Goal: Transaction & Acquisition: Subscribe to service/newsletter

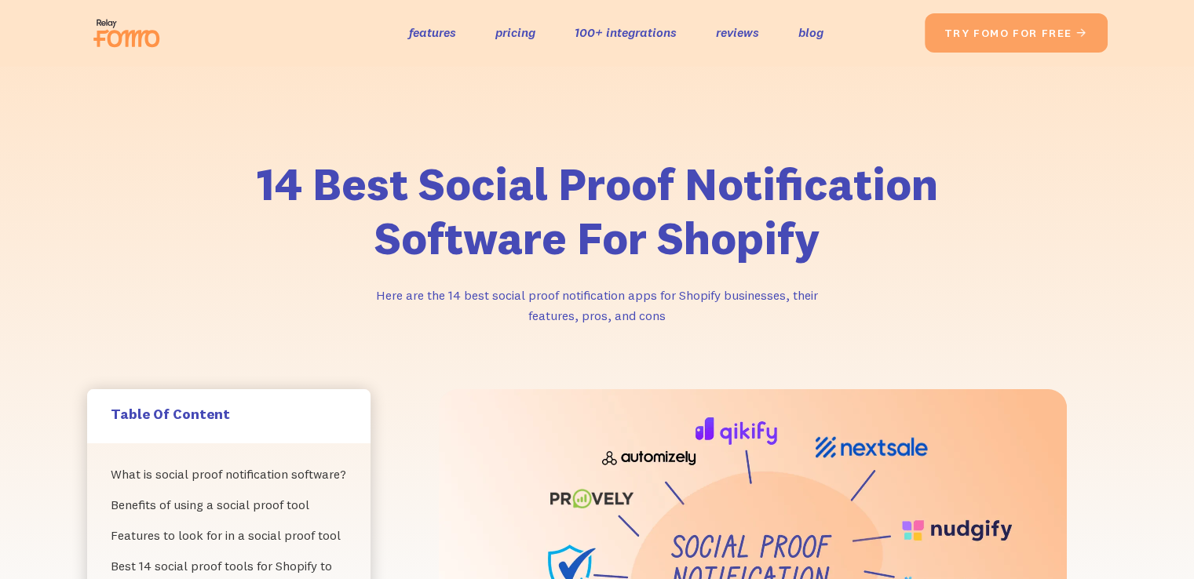
click at [512, 45] on div "the original social proof app features pricing 100+ integrations reviews blog S…" at bounding box center [505, 33] width 837 height 50
click at [508, 35] on link "pricing" at bounding box center [515, 32] width 40 height 23
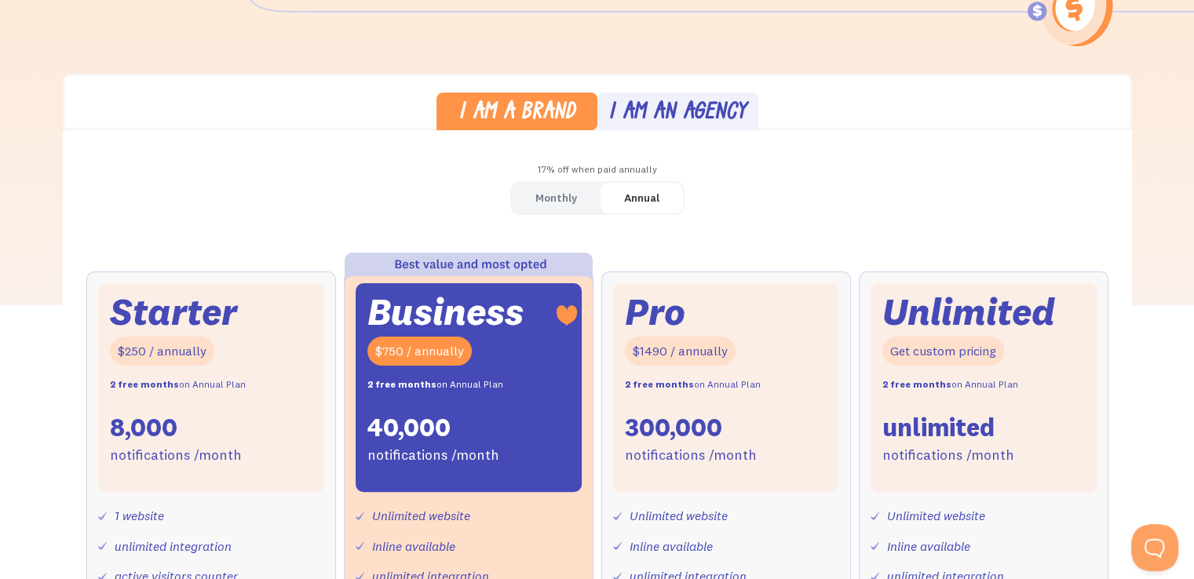
scroll to position [392, 0]
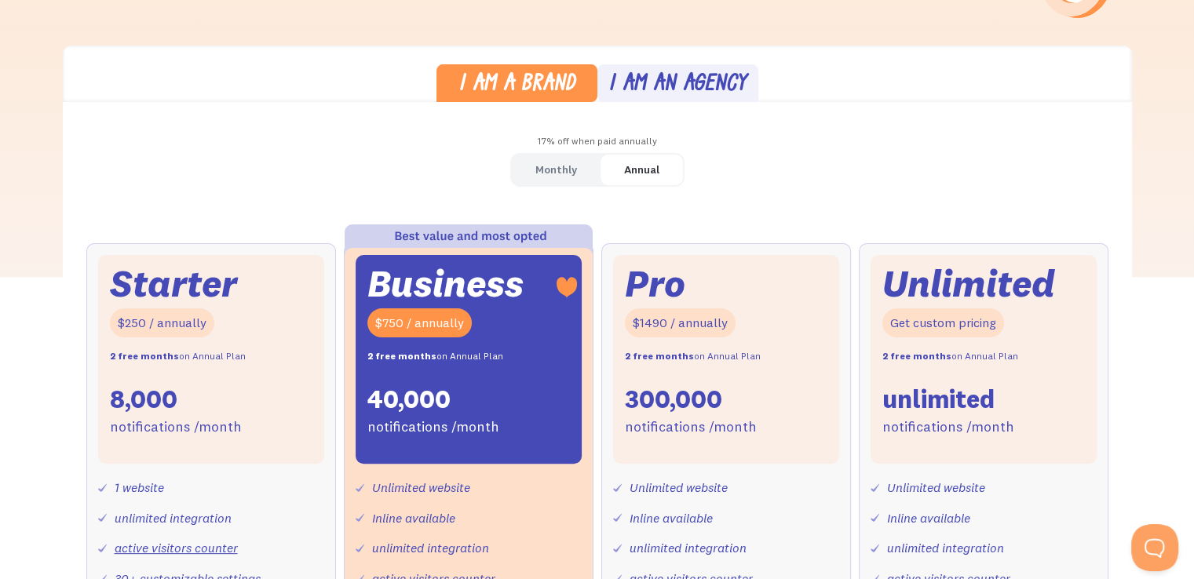
click at [538, 167] on div "Monthly" at bounding box center [556, 170] width 42 height 23
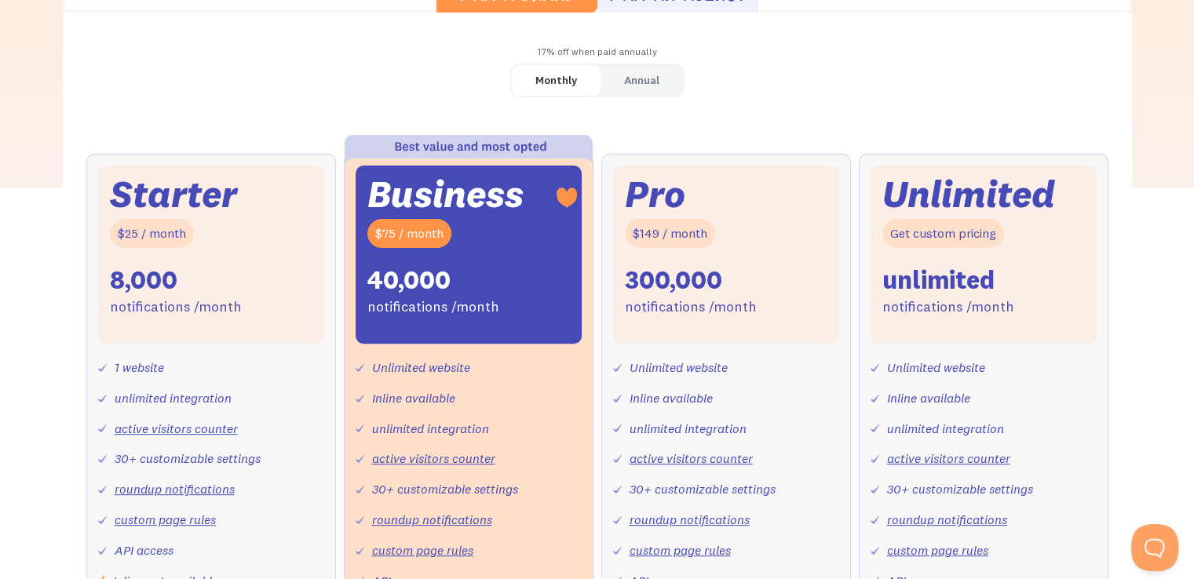
scroll to position [549, 0]
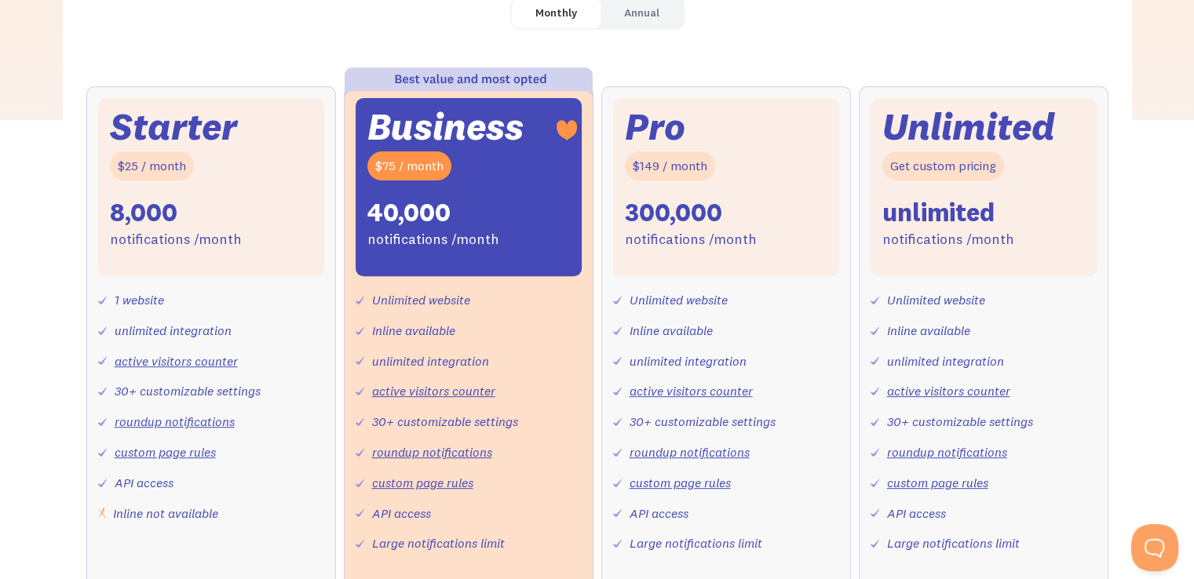
click at [221, 181] on div "Starter $25 / month 8,000 notifications /month" at bounding box center [211, 187] width 226 height 178
click at [147, 153] on div "$25 / month" at bounding box center [152, 165] width 84 height 29
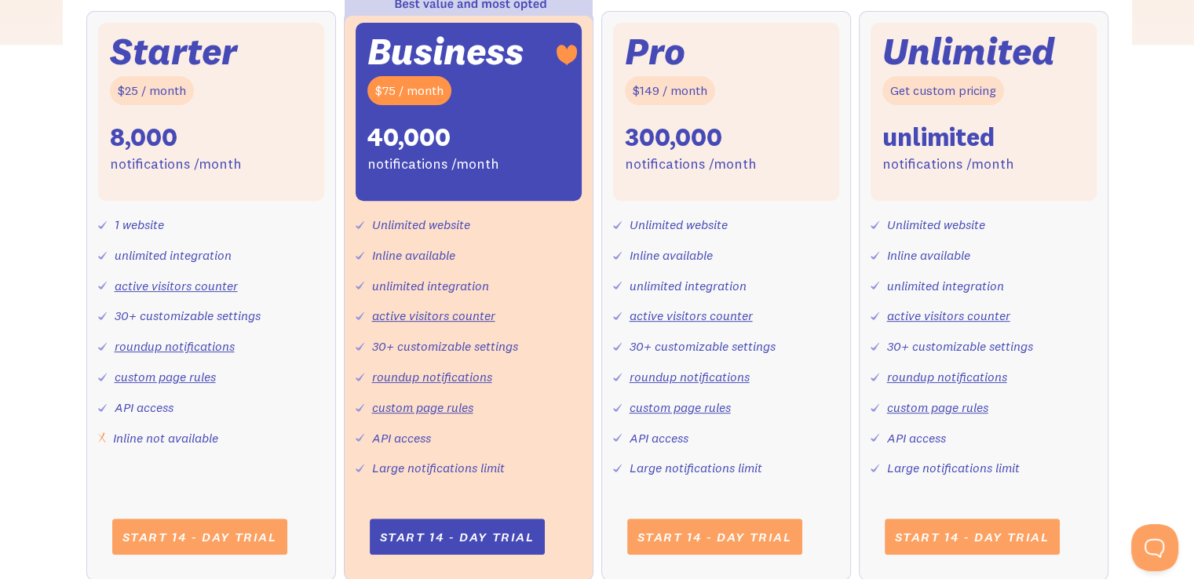
scroll to position [706, 0]
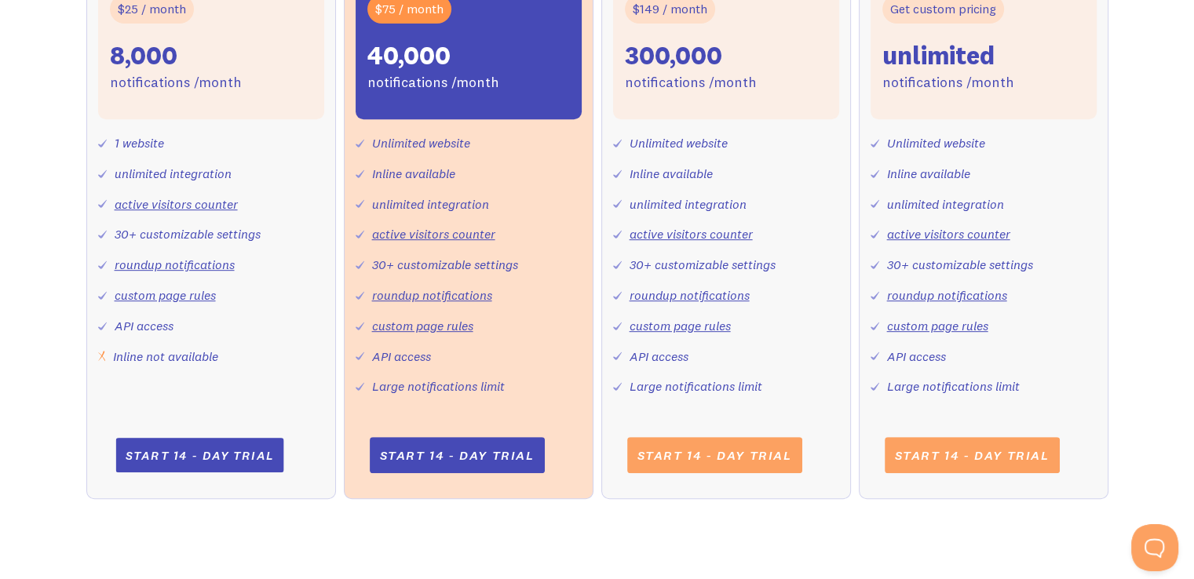
click at [162, 453] on link "Start 14 - day trial" at bounding box center [199, 455] width 168 height 35
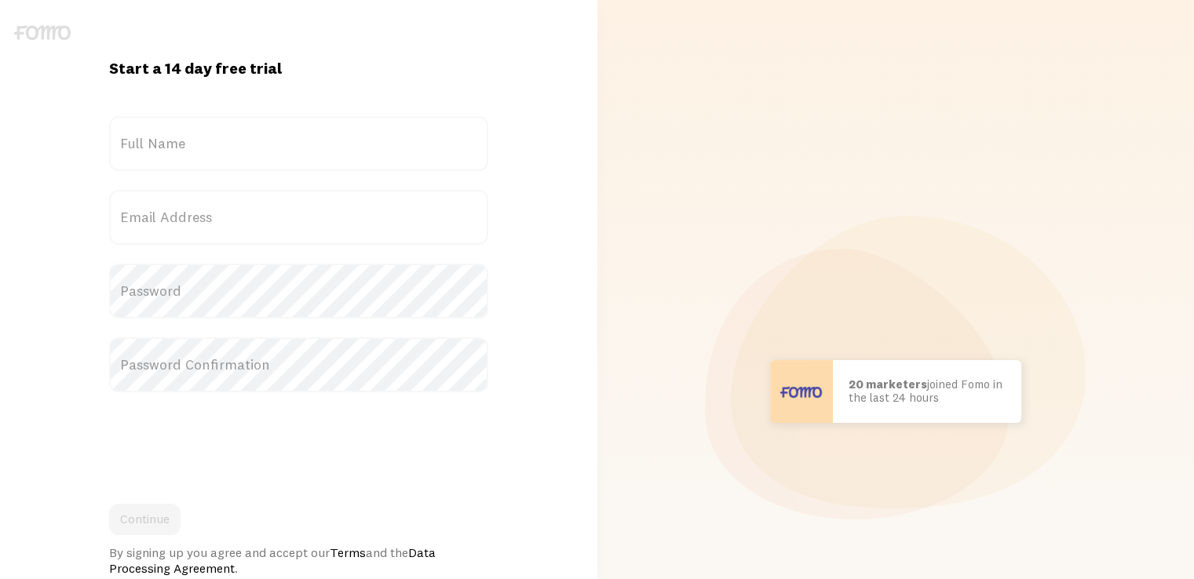
click at [182, 145] on label "Full Name" at bounding box center [298, 143] width 379 height 55
click at [182, 145] on input "Full Name" at bounding box center [298, 143] width 379 height 55
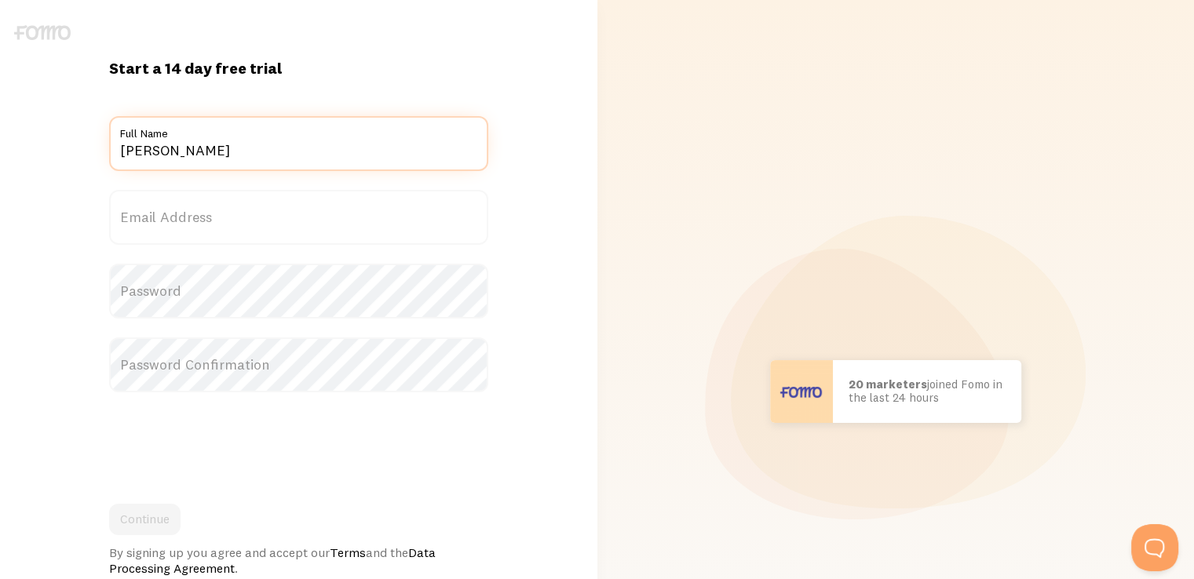
type input "[PERSON_NAME]"
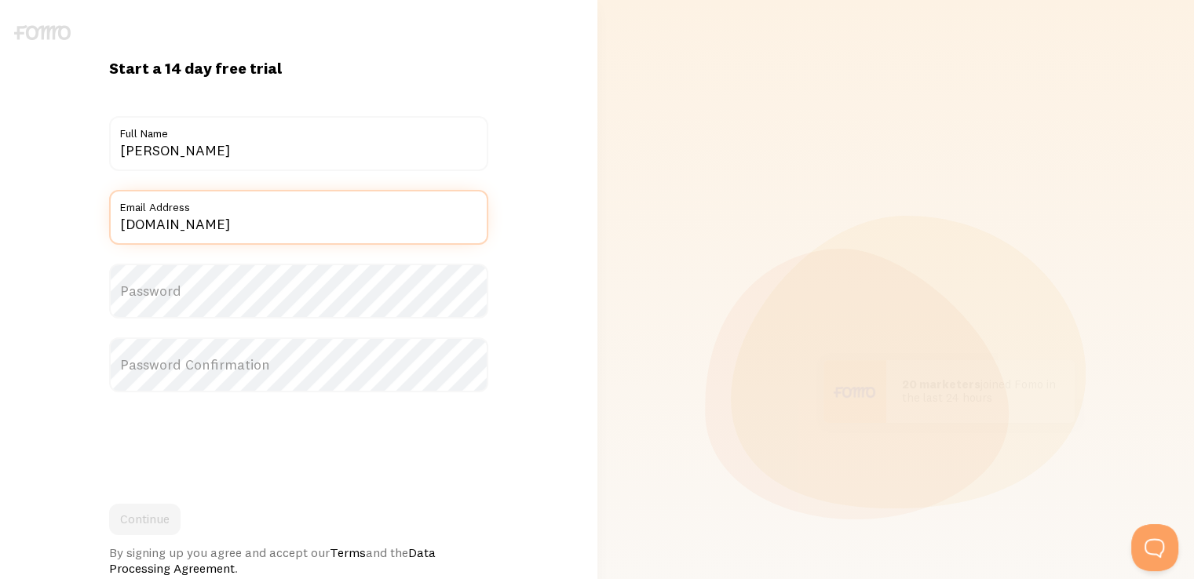
type input "[EMAIL_ADDRESS][DOMAIN_NAME]"
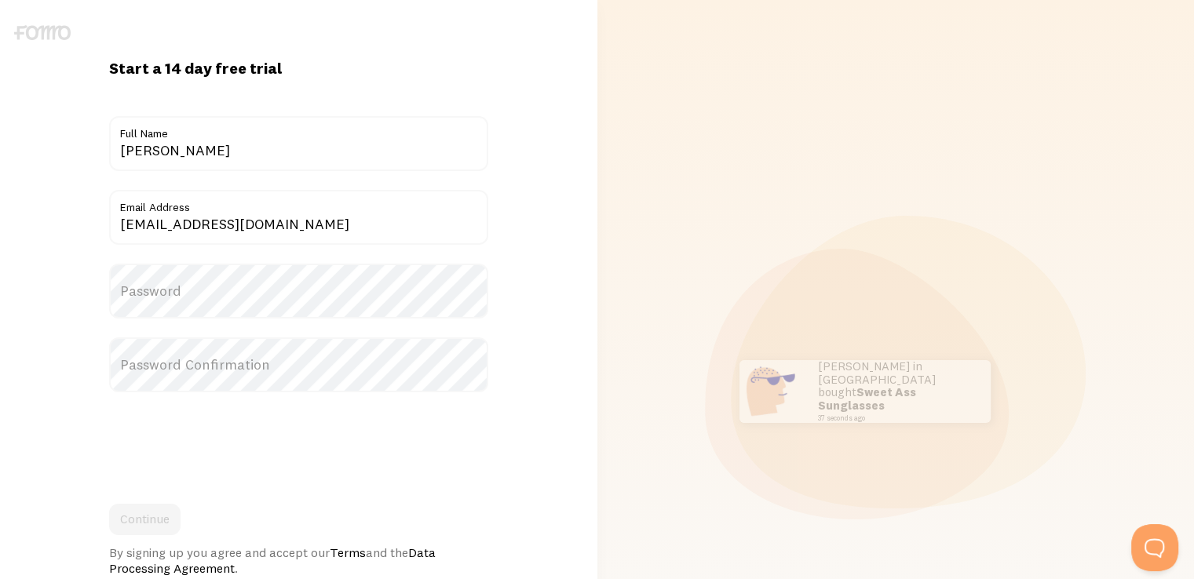
click at [232, 296] on label "Password" at bounding box center [298, 291] width 379 height 55
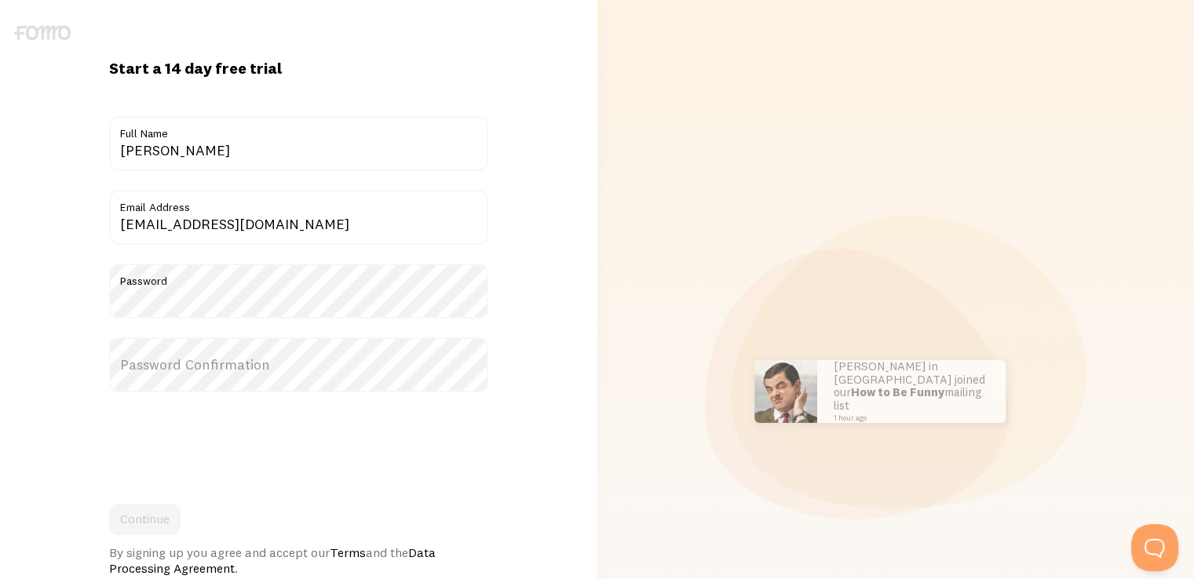
click at [163, 367] on label "Password Confirmation" at bounding box center [298, 364] width 379 height 55
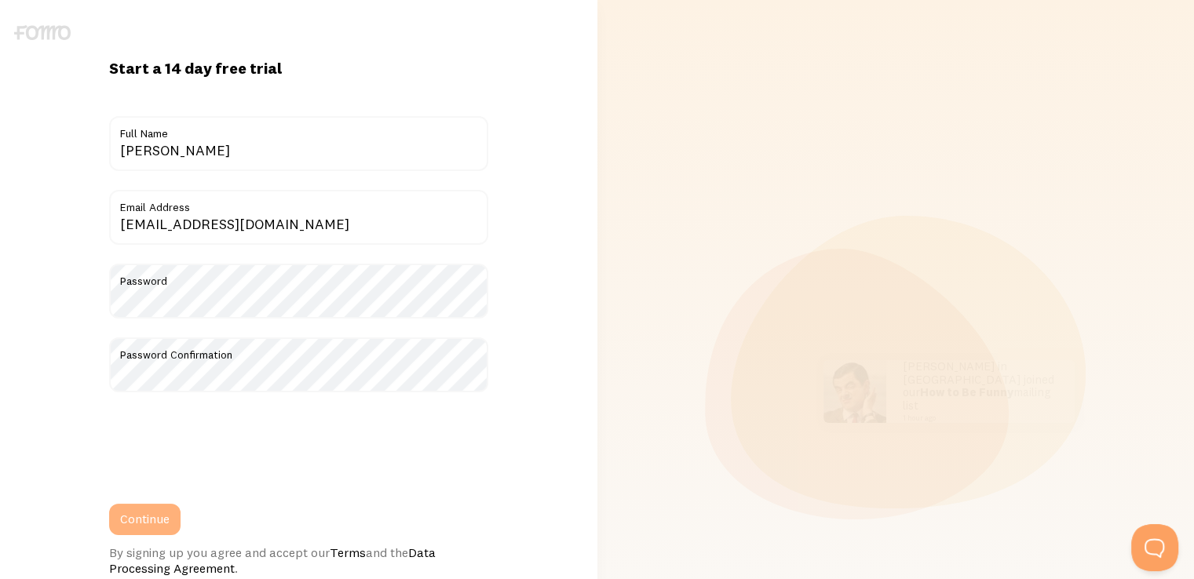
click at [138, 511] on button "Continue" at bounding box center [144, 519] width 71 height 31
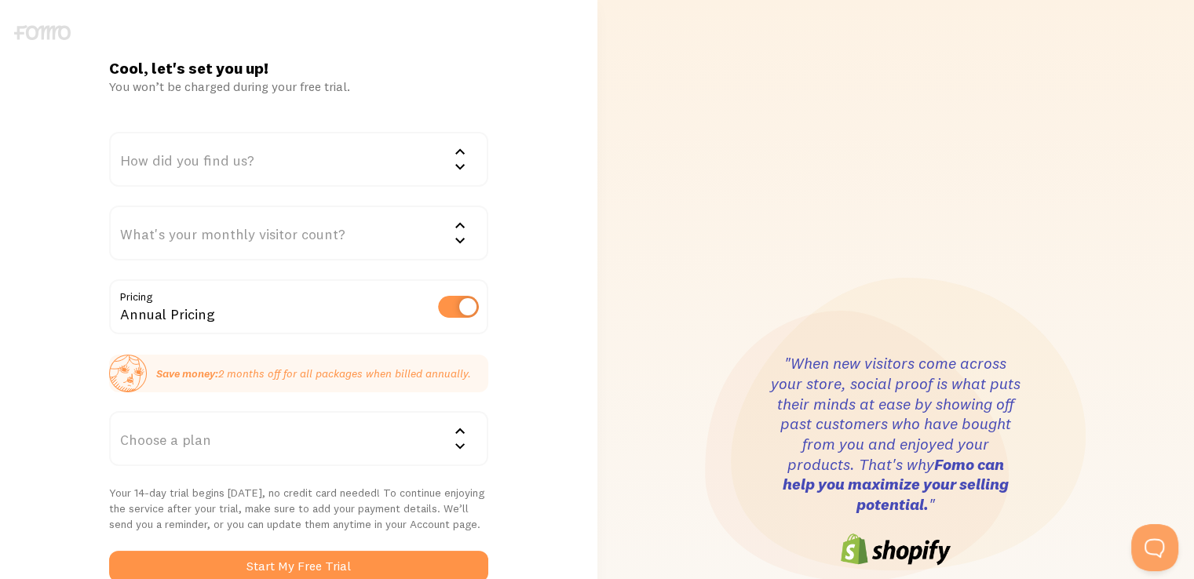
click at [354, 166] on div "How did you find us?" at bounding box center [298, 159] width 379 height 55
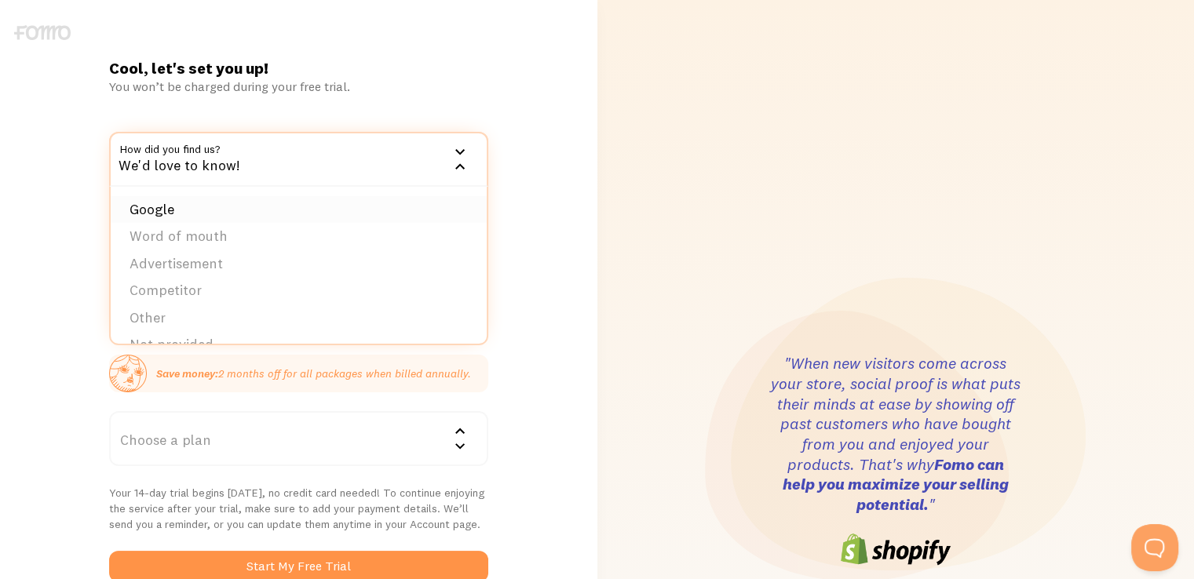
click at [155, 208] on li "Google" at bounding box center [299, 209] width 376 height 27
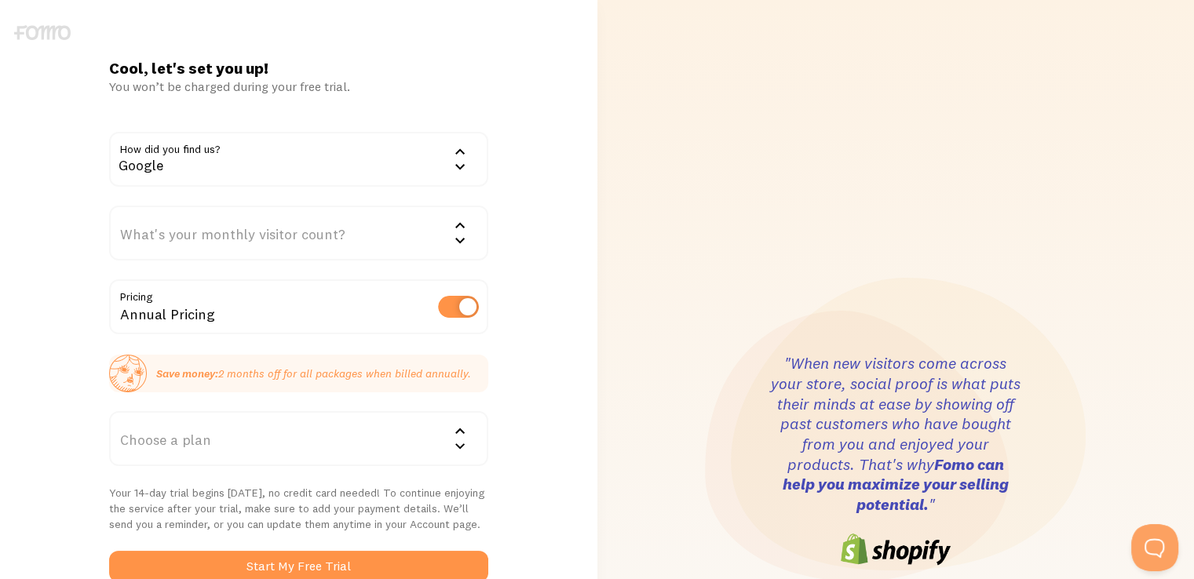
click at [230, 247] on div "What's your monthly visitor count?" at bounding box center [298, 233] width 379 height 55
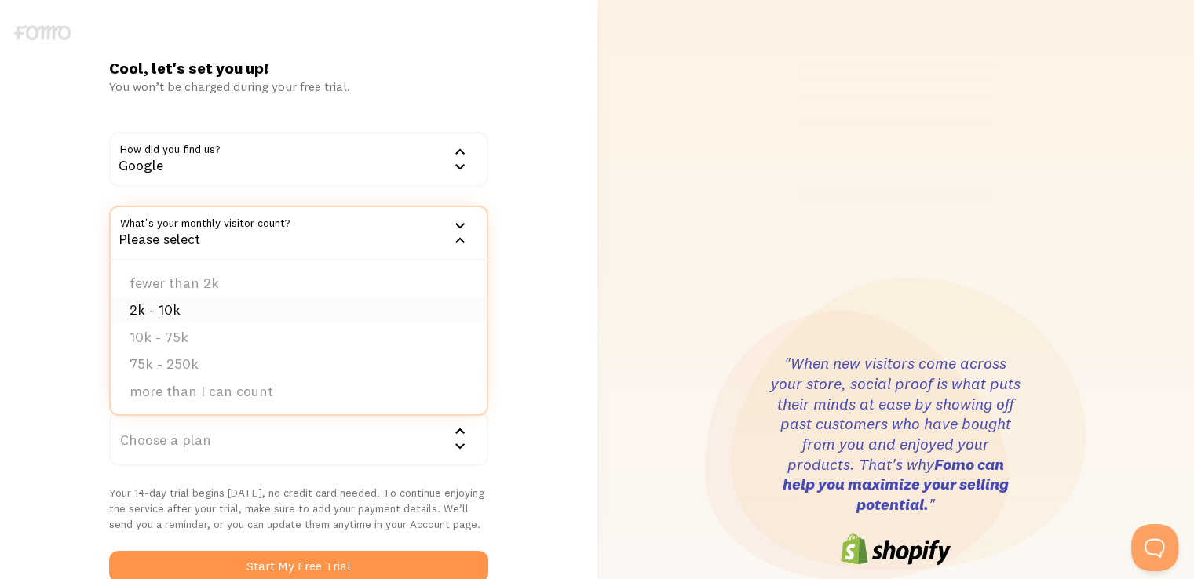
click at [199, 308] on li "2k - 10k" at bounding box center [299, 310] width 376 height 27
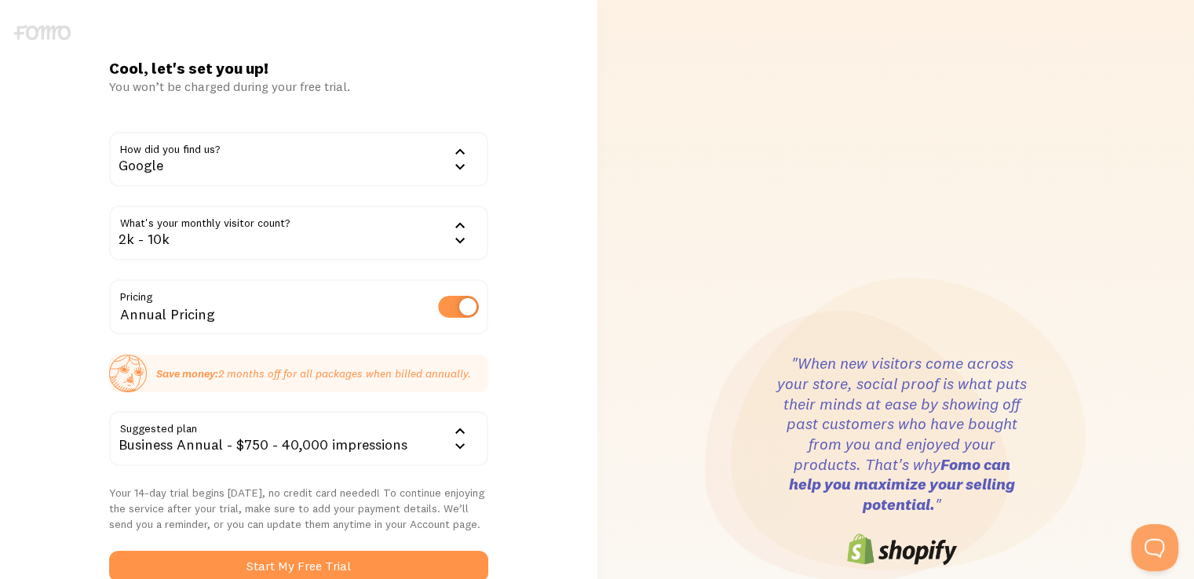
scroll to position [78, 0]
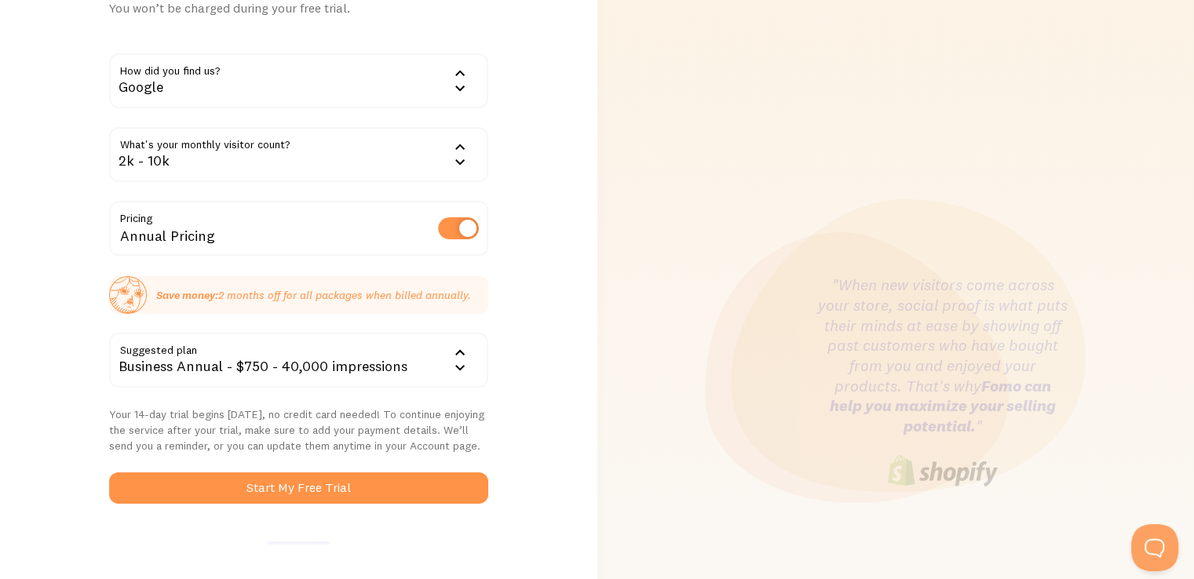
click at [450, 232] on label at bounding box center [458, 228] width 41 height 22
click at [450, 232] on input "checkbox" at bounding box center [458, 228] width 41 height 22
checkbox input "false"
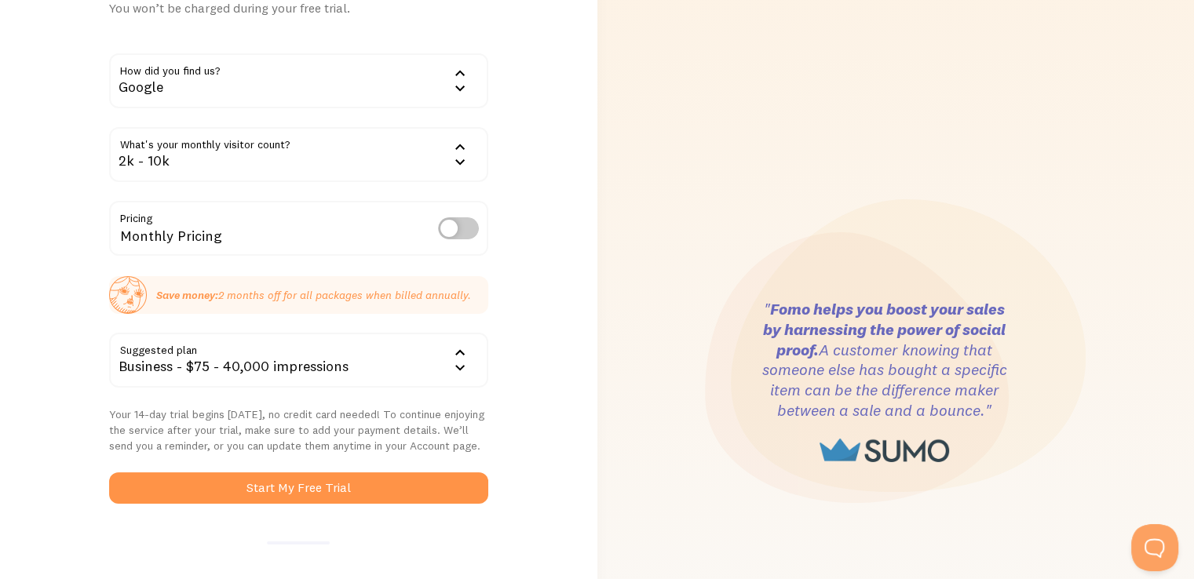
click at [451, 361] on icon at bounding box center [459, 353] width 19 height 19
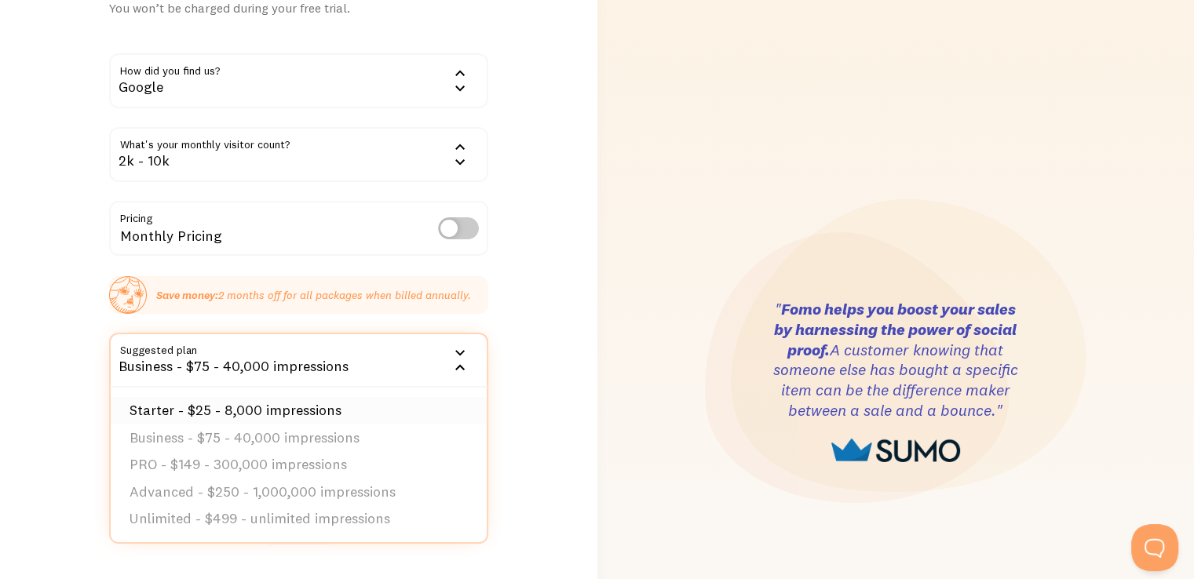
click at [228, 409] on li "Starter - $25 - 8,000 impressions" at bounding box center [299, 410] width 376 height 27
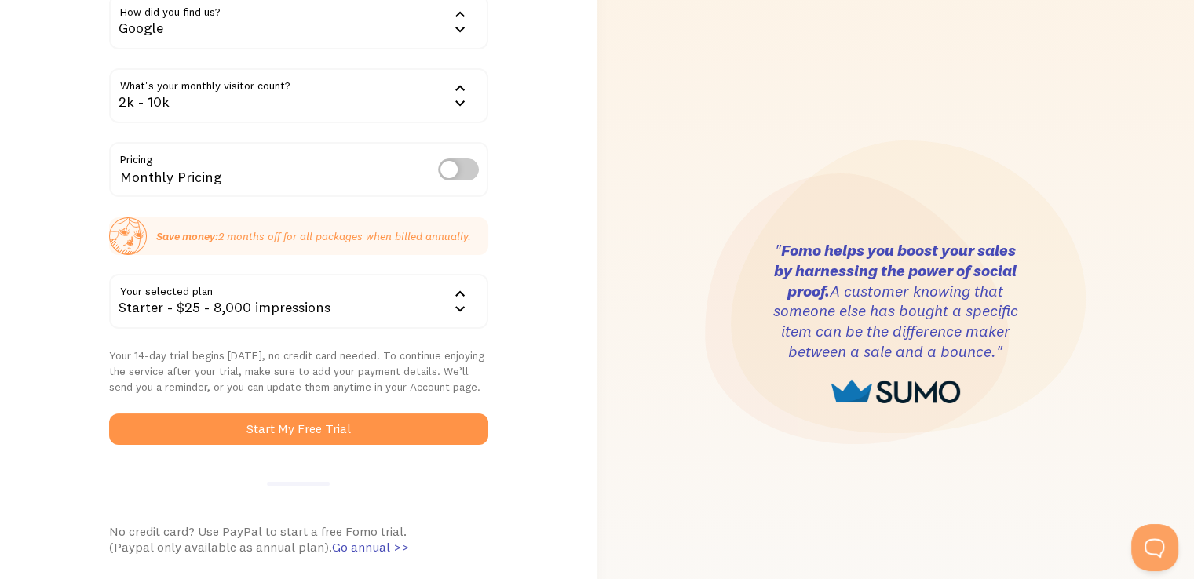
scroll to position [235, 0]
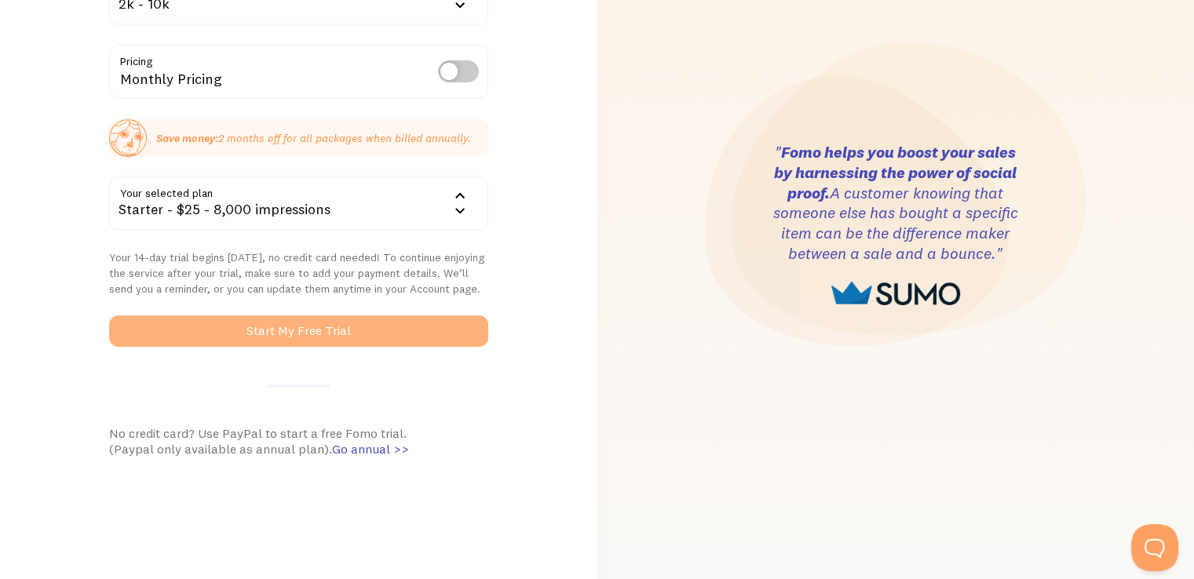
click at [377, 323] on button "Start My Free Trial" at bounding box center [298, 331] width 379 height 31
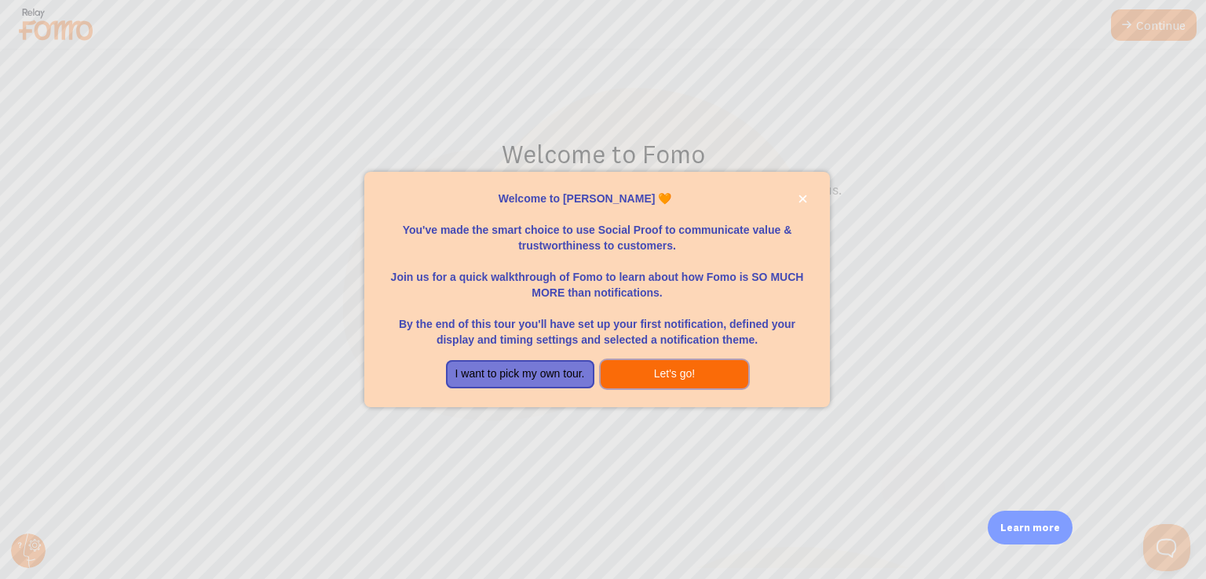
click at [680, 368] on button "Let's go!" at bounding box center [674, 374] width 148 height 28
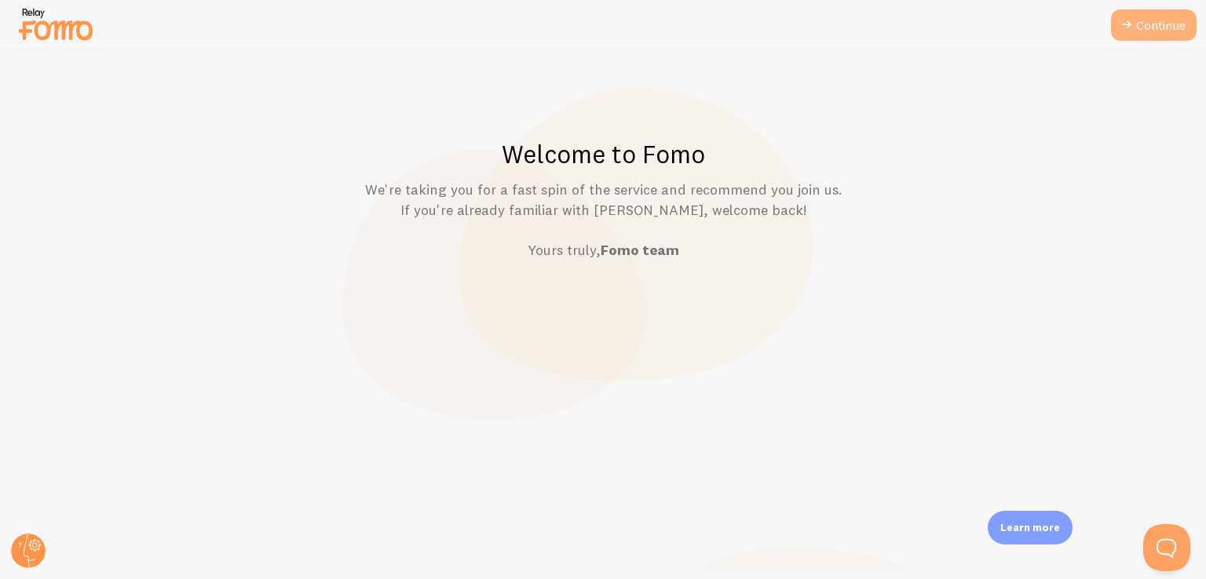
click at [1148, 26] on link "Continue" at bounding box center [1154, 24] width 86 height 31
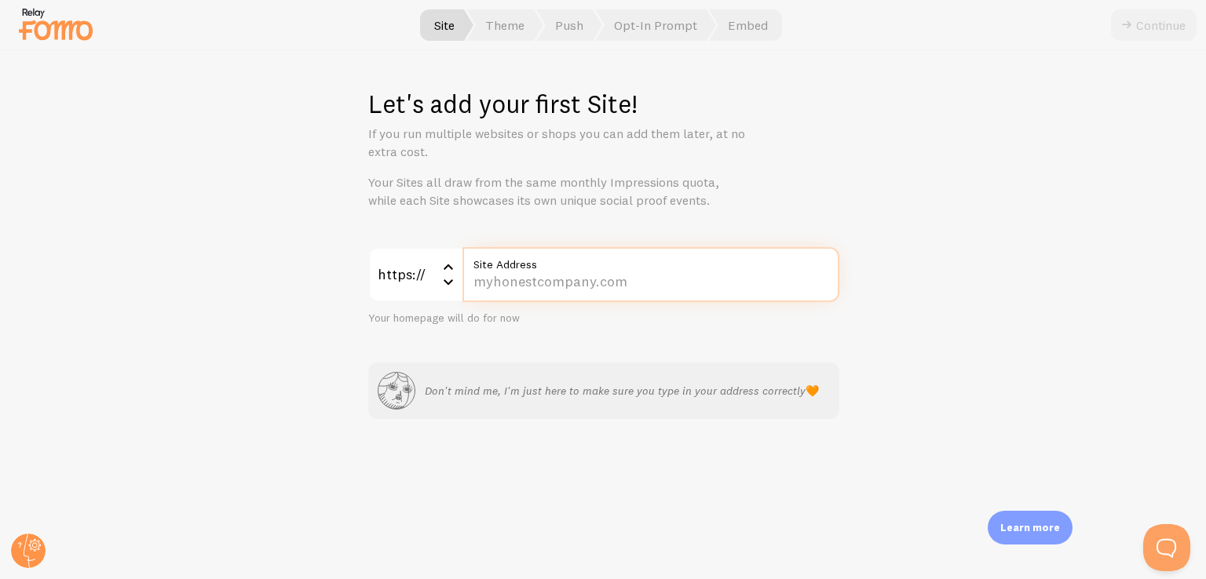
click at [542, 278] on input "Site Address" at bounding box center [650, 274] width 377 height 55
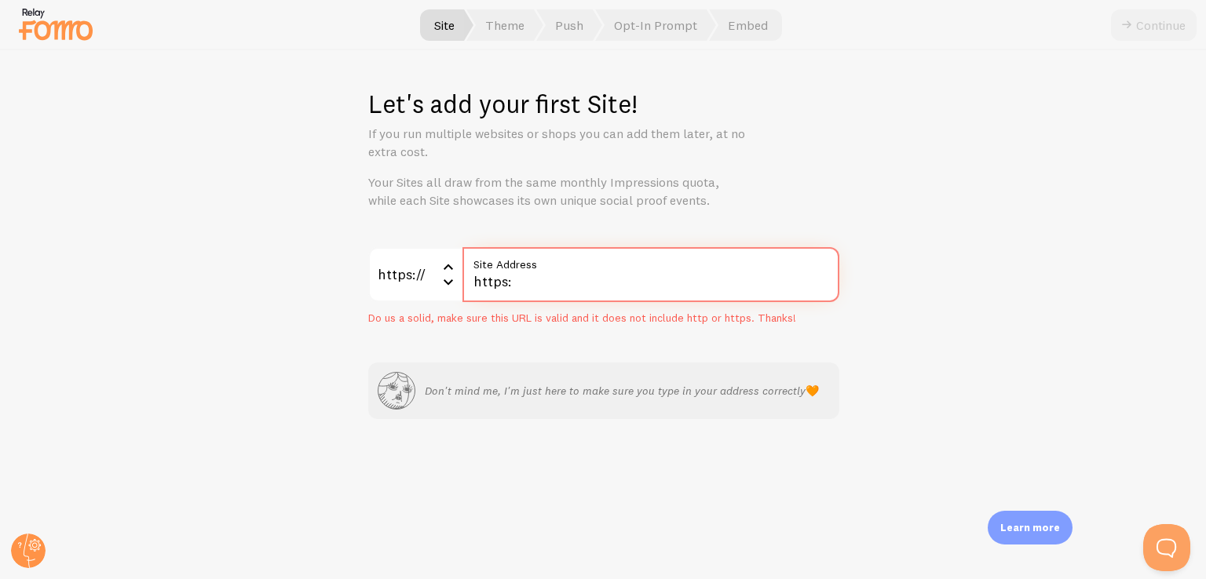
type input "https:/"
type input "y"
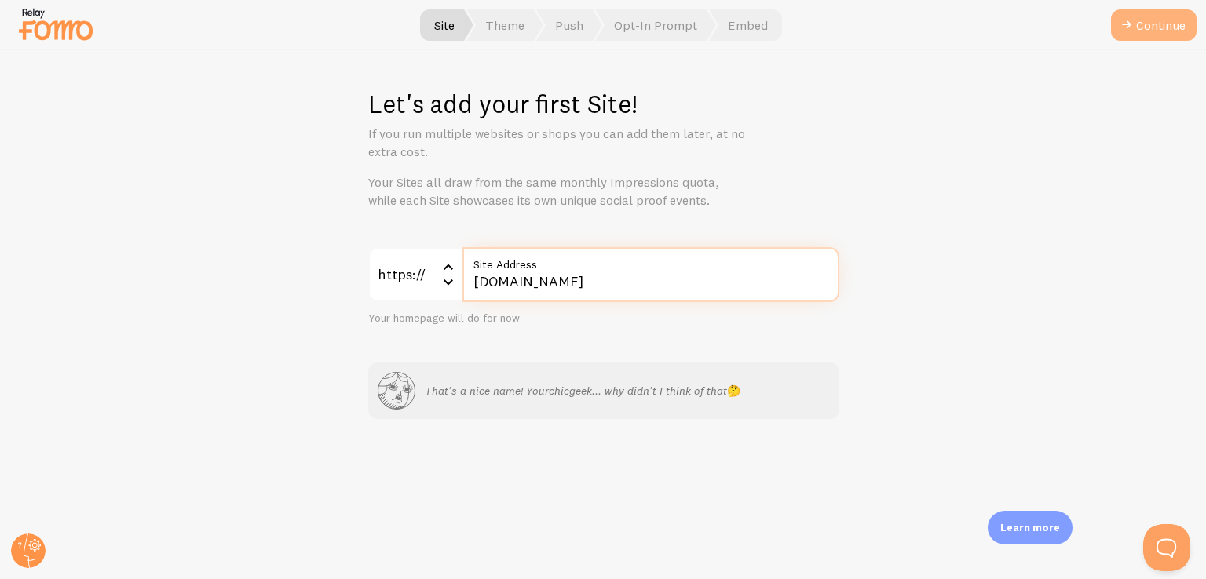
type input "[DOMAIN_NAME]"
click at [1152, 23] on button "Continue" at bounding box center [1154, 24] width 86 height 31
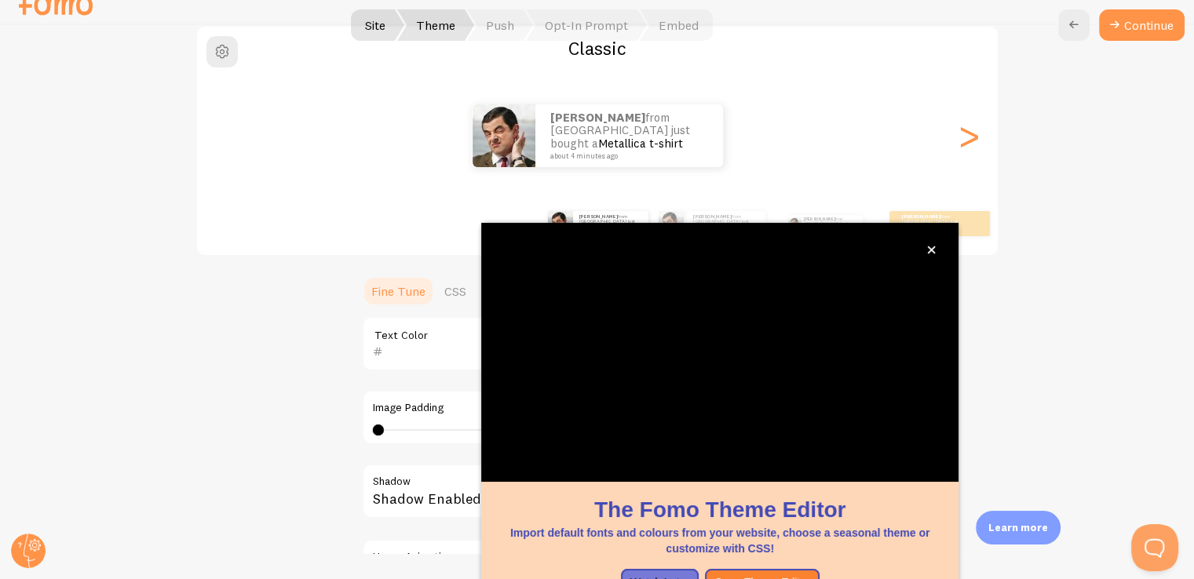
scroll to position [131, 0]
click at [932, 253] on icon "close," at bounding box center [931, 250] width 9 height 9
click at [925, 251] on button "close," at bounding box center [931, 249] width 16 height 16
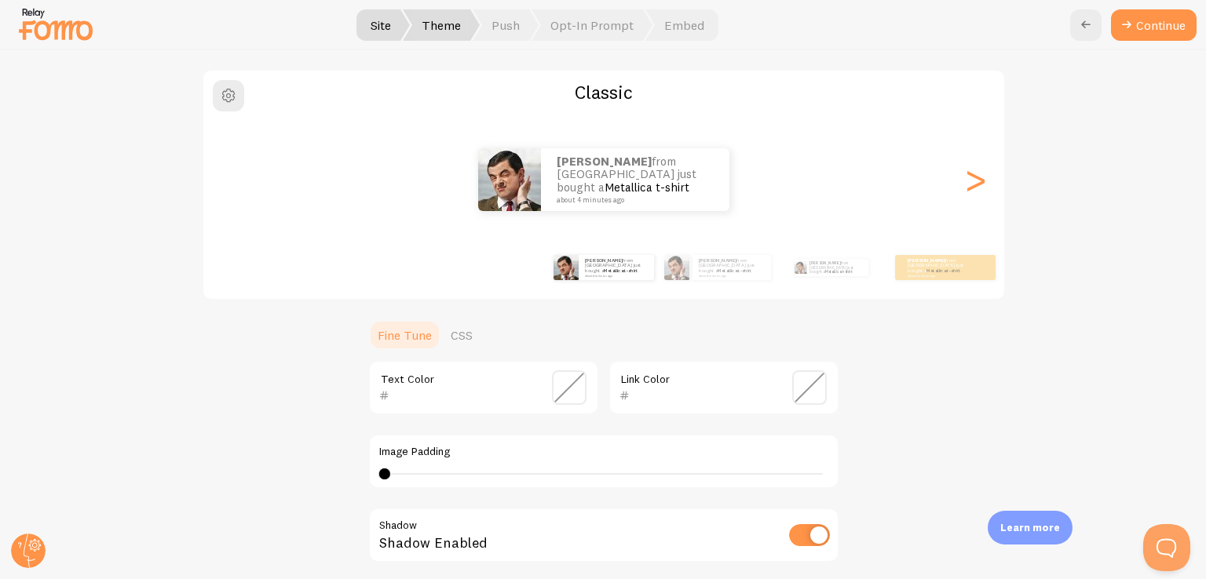
scroll to position [108, 0]
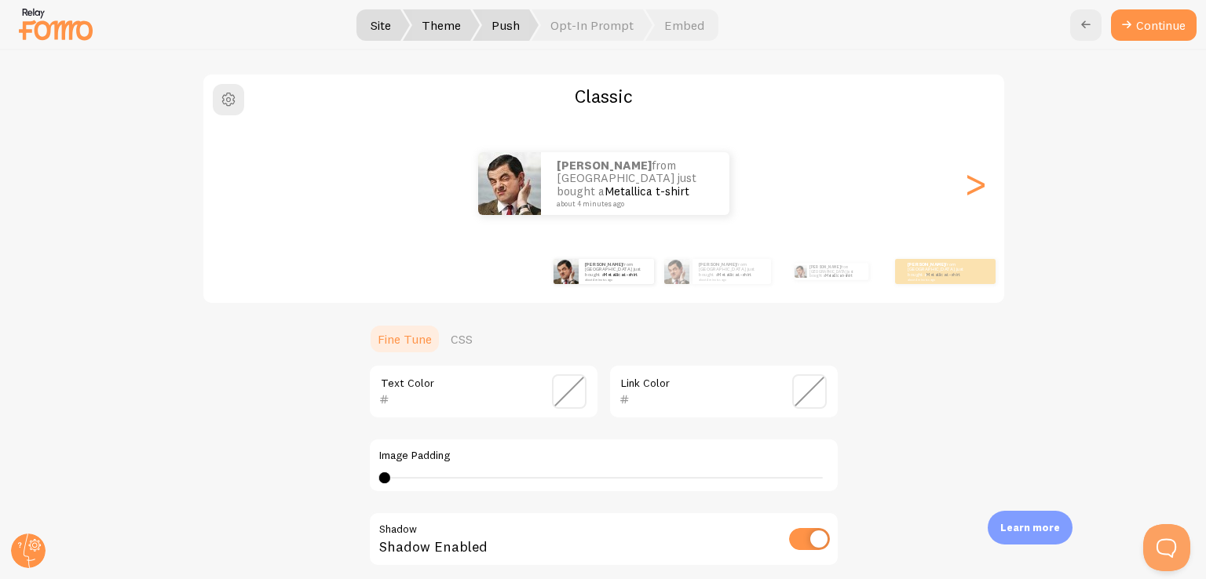
click at [503, 30] on span "Push" at bounding box center [505, 24] width 66 height 31
click at [220, 103] on span "button" at bounding box center [228, 99] width 19 height 19
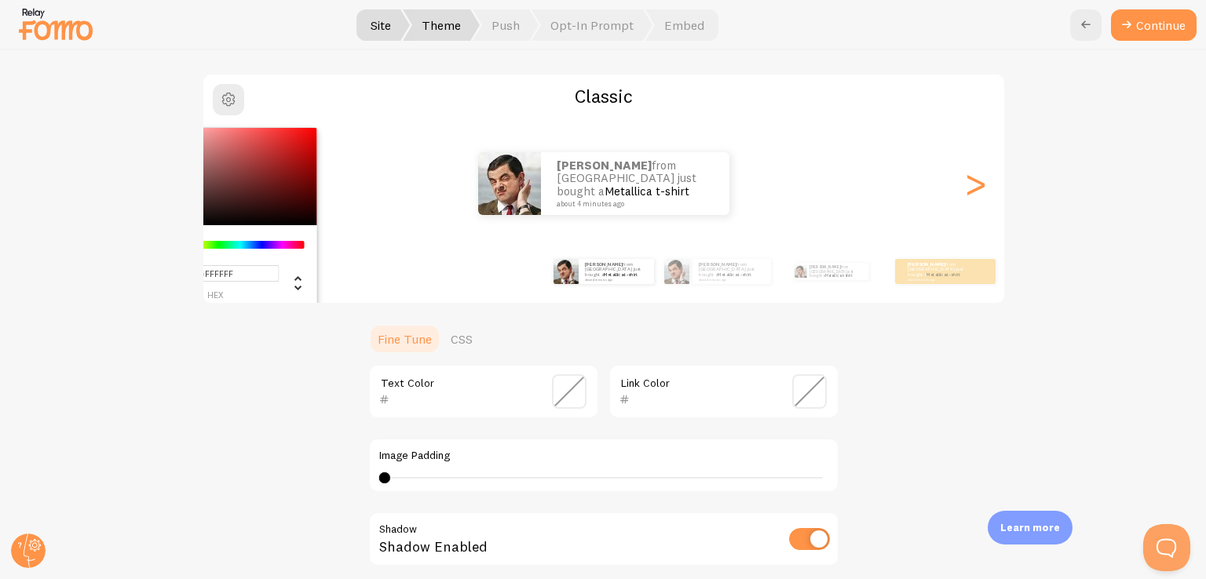
click at [241, 272] on input "#FFFFFF" at bounding box center [215, 273] width 126 height 16
click at [242, 443] on div "#FFFFFF hex 255 r 255 g 255 b 0 h 0% s 100% l Classic [PERSON_NAME] from [GEOGR…" at bounding box center [602, 399] width 1129 height 652
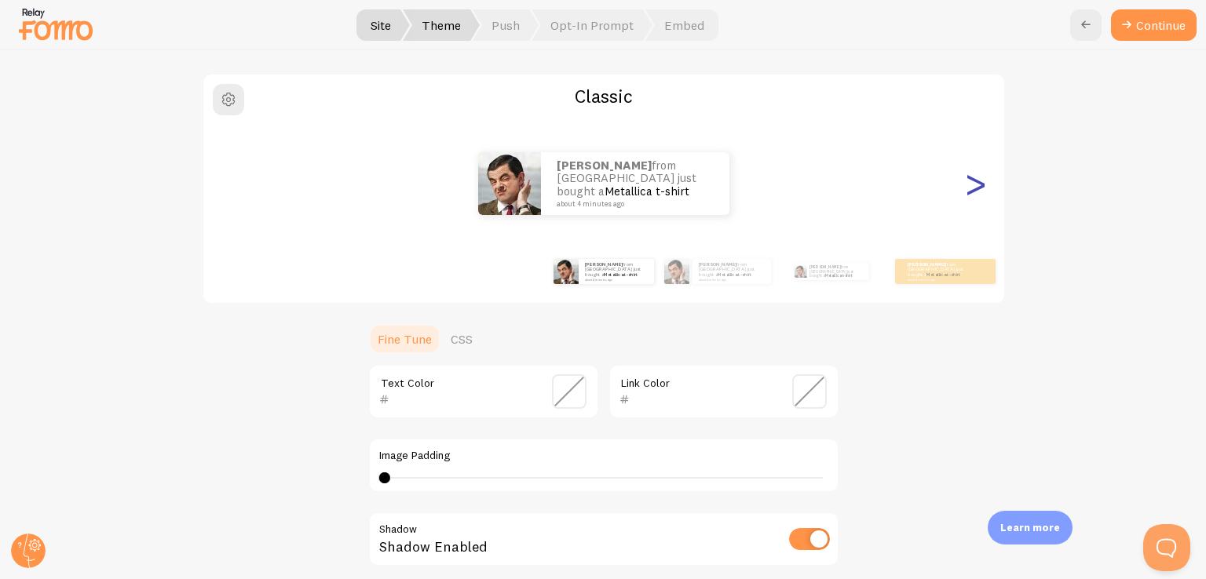
click at [970, 184] on div ">" at bounding box center [975, 183] width 19 height 113
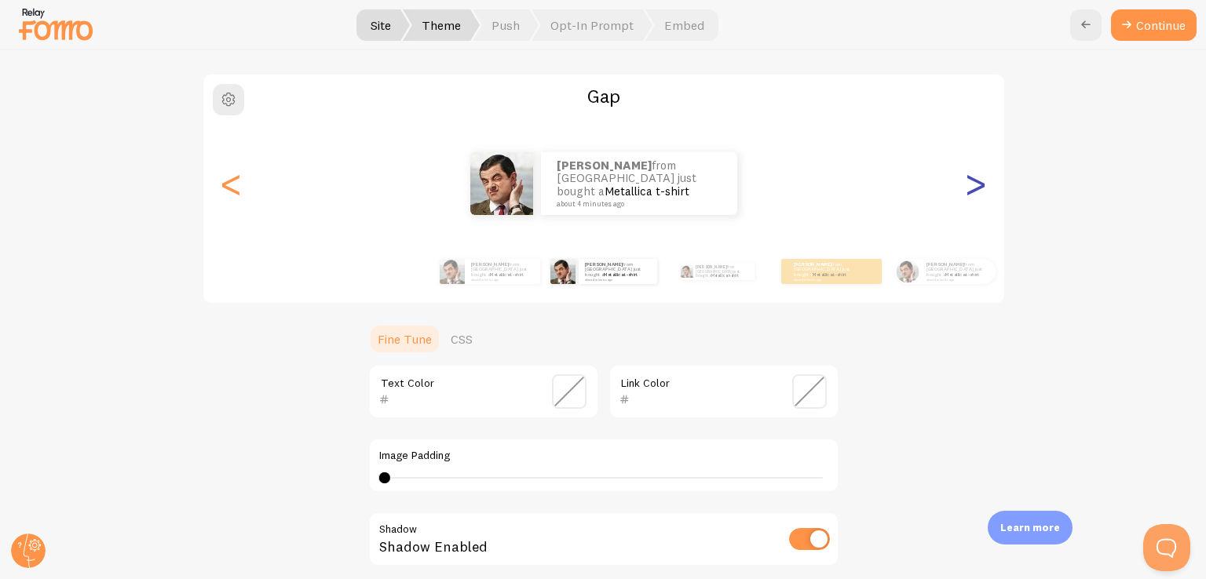
click at [970, 184] on div ">" at bounding box center [975, 183] width 19 height 113
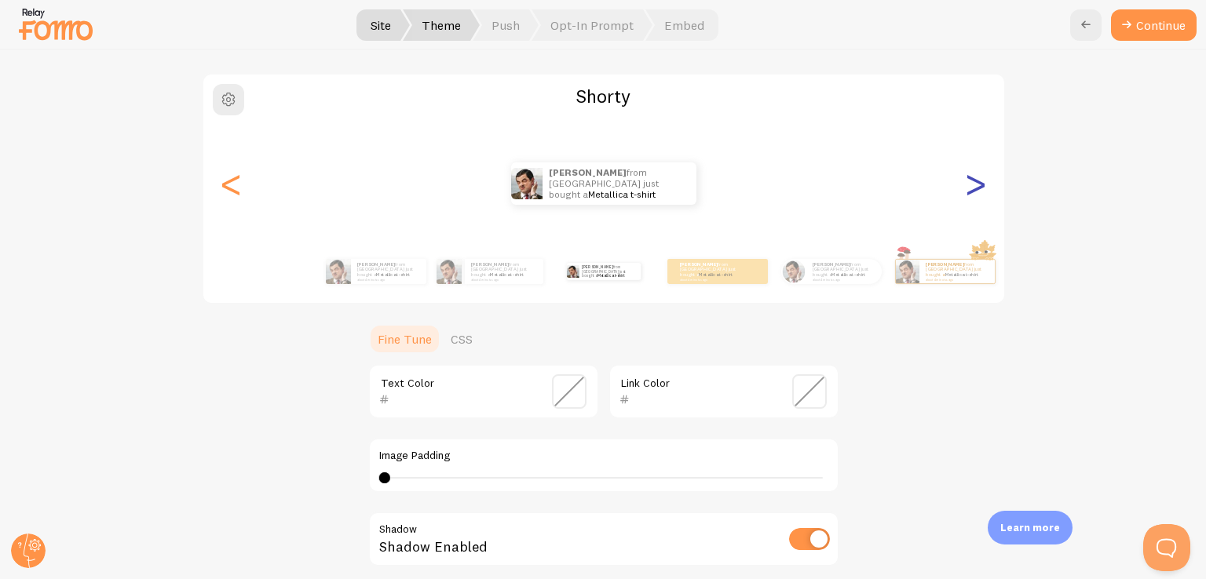
click at [968, 184] on div ">" at bounding box center [975, 183] width 19 height 113
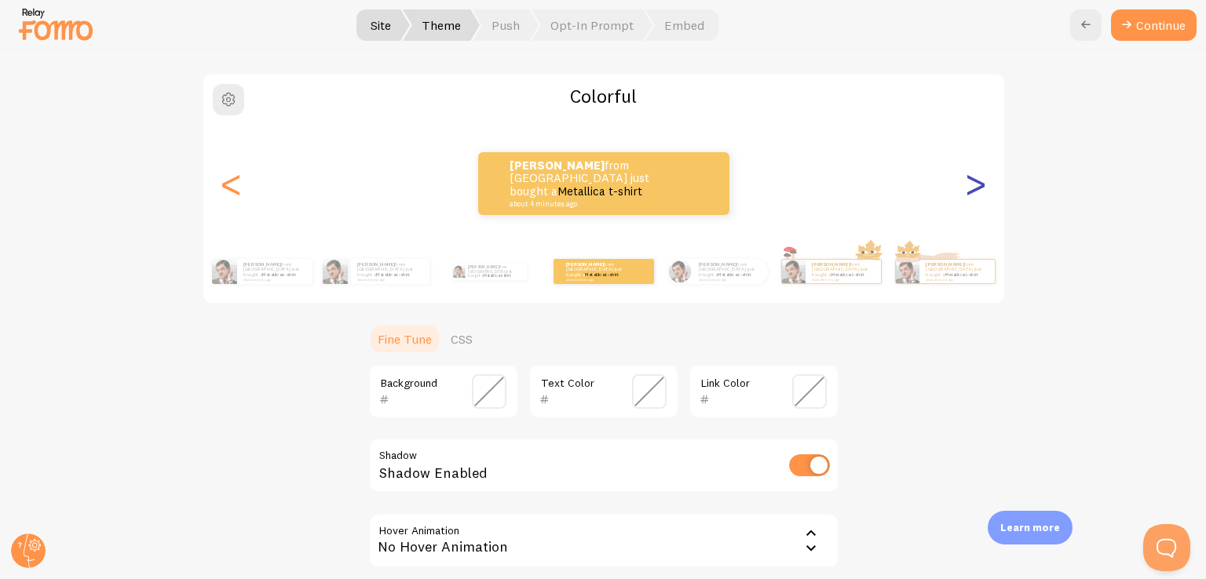
click at [968, 184] on div ">" at bounding box center [975, 183] width 19 height 113
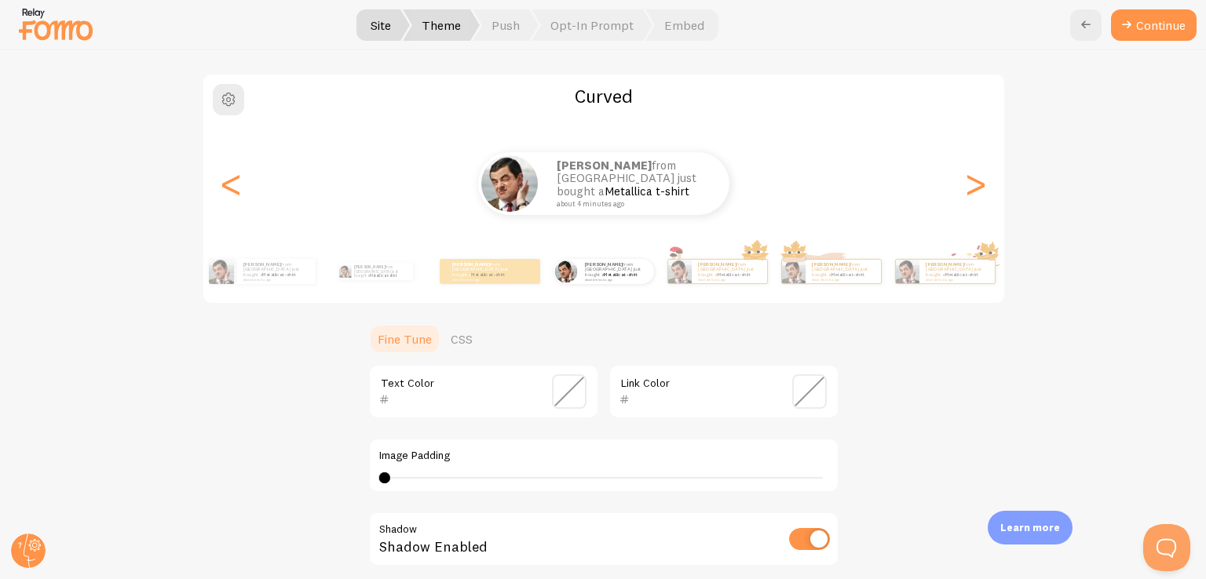
click at [640, 192] on p "[PERSON_NAME] from [GEOGRAPHIC_DATA] just bought a Metallica t-shirt about 4 mi…" at bounding box center [634, 183] width 157 height 49
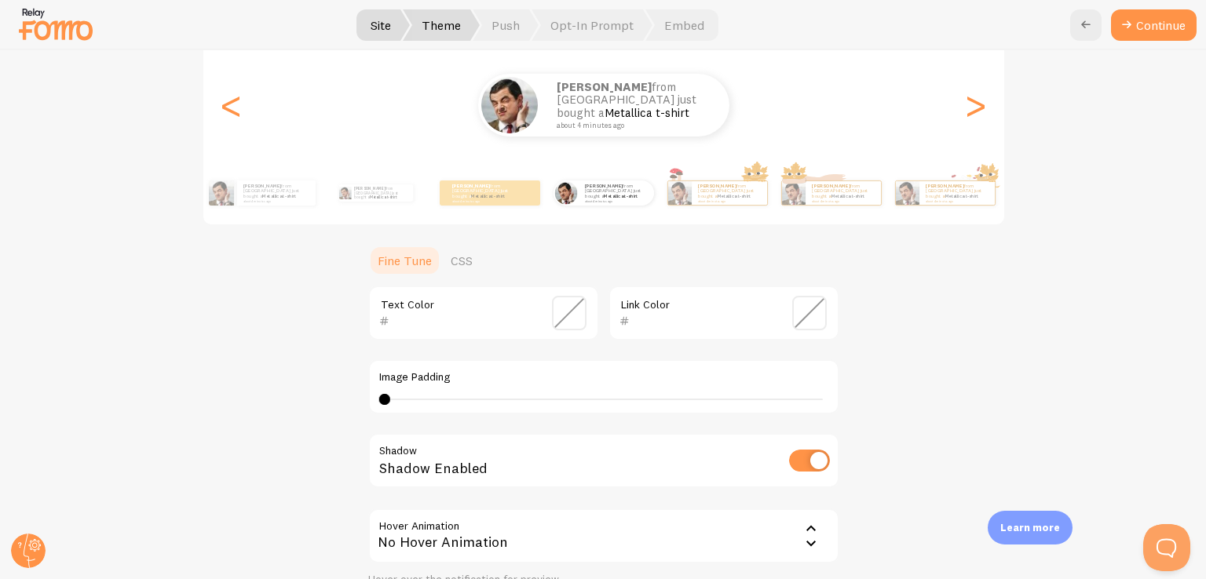
click at [565, 316] on span at bounding box center [569, 313] width 35 height 35
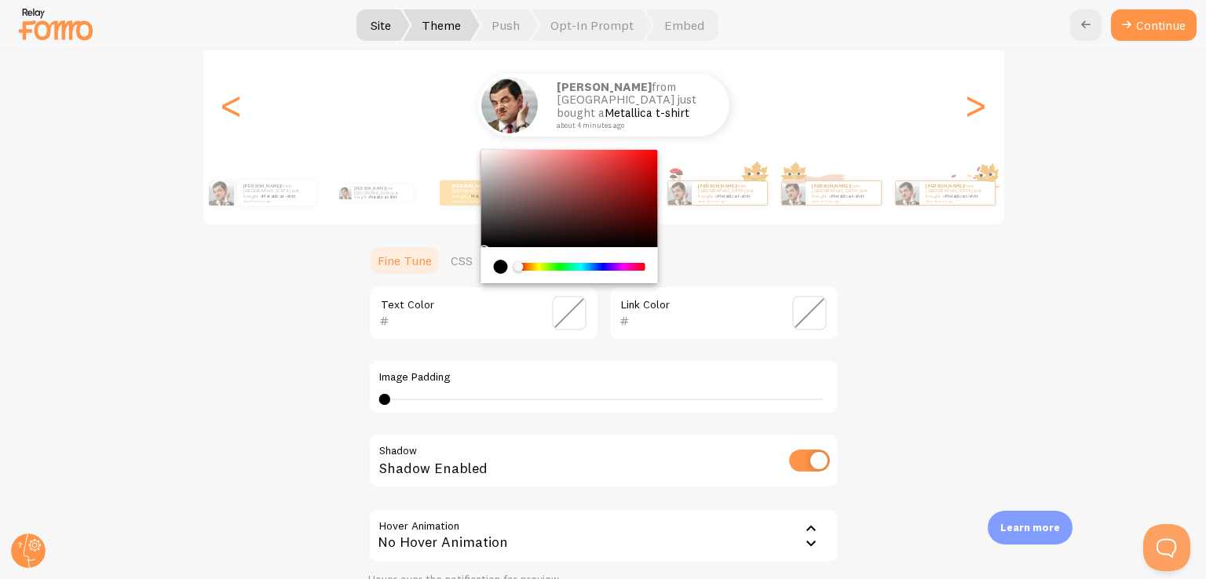
click at [405, 323] on input "text" at bounding box center [461, 321] width 144 height 19
click at [397, 322] on input "text" at bounding box center [461, 321] width 144 height 19
paste input "43b5a0"
type input "43b5a0"
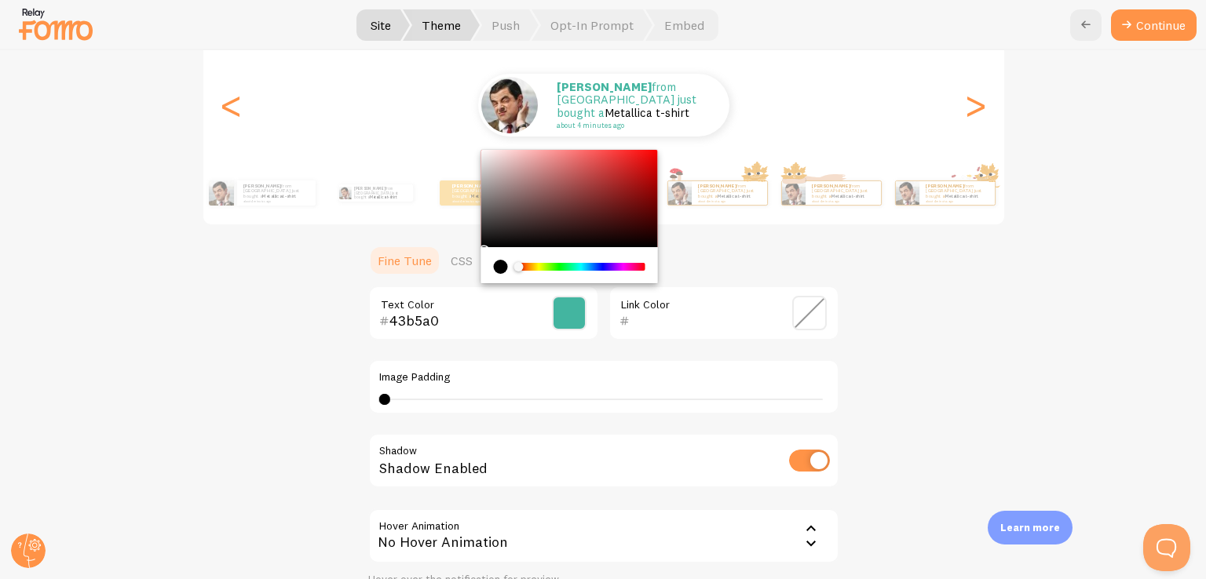
click at [1012, 370] on div "Curved [PERSON_NAME] from [GEOGRAPHIC_DATA] just bought a Metallica t-shirt abo…" at bounding box center [602, 321] width 1129 height 652
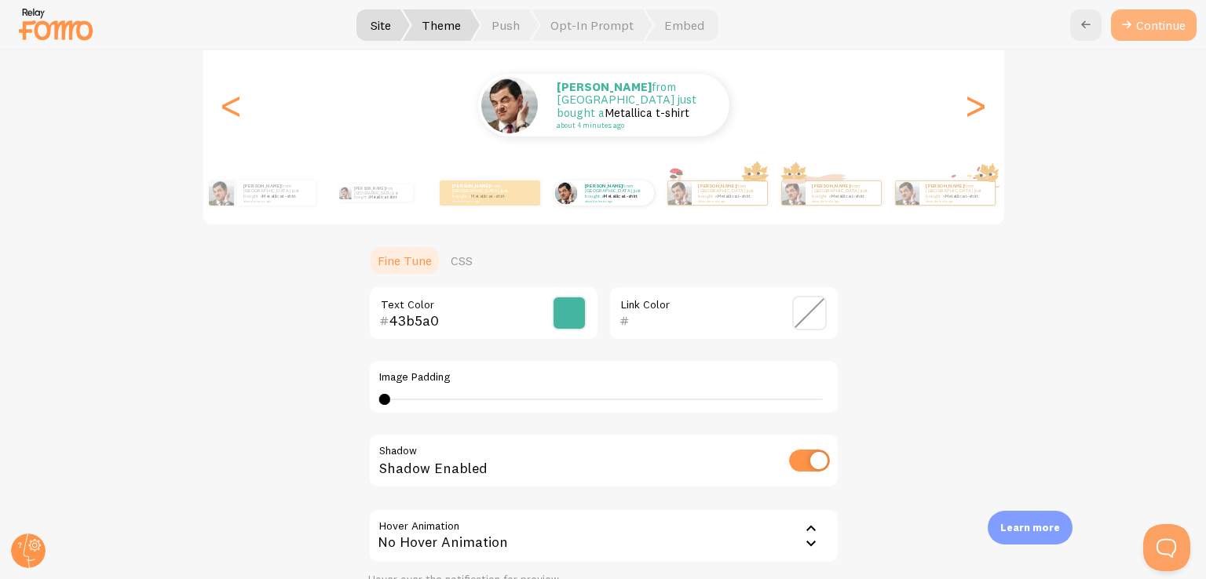
click at [1155, 20] on button "Continue" at bounding box center [1154, 24] width 86 height 31
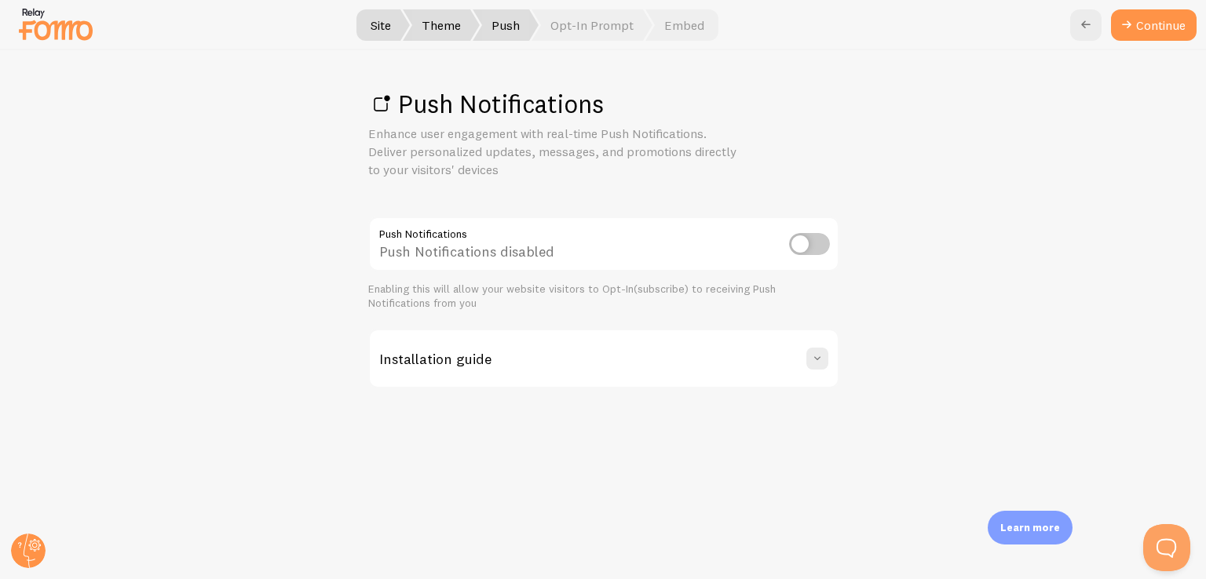
click at [815, 250] on input "checkbox" at bounding box center [809, 244] width 41 height 22
checkbox input "true"
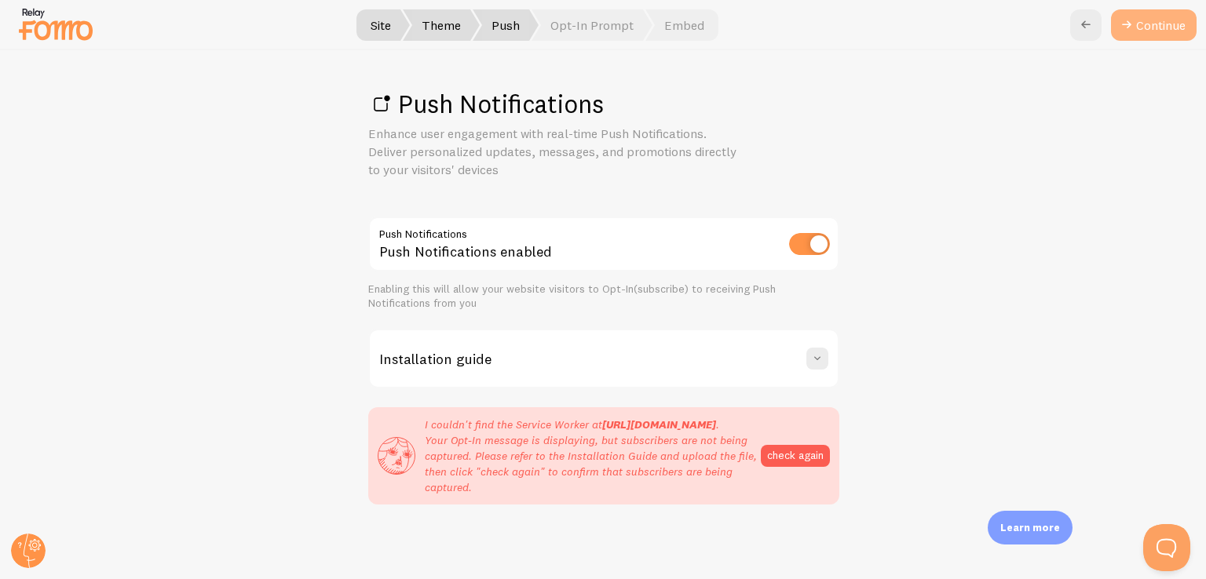
click at [1147, 21] on link "Continue" at bounding box center [1154, 24] width 86 height 31
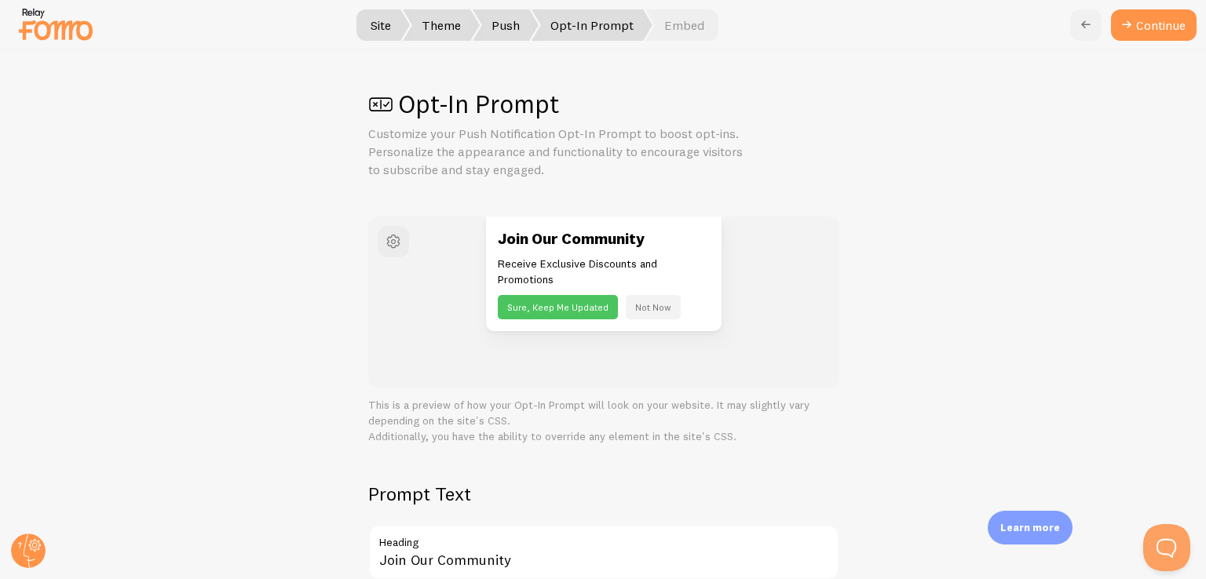
click at [1074, 23] on link at bounding box center [1085, 24] width 31 height 31
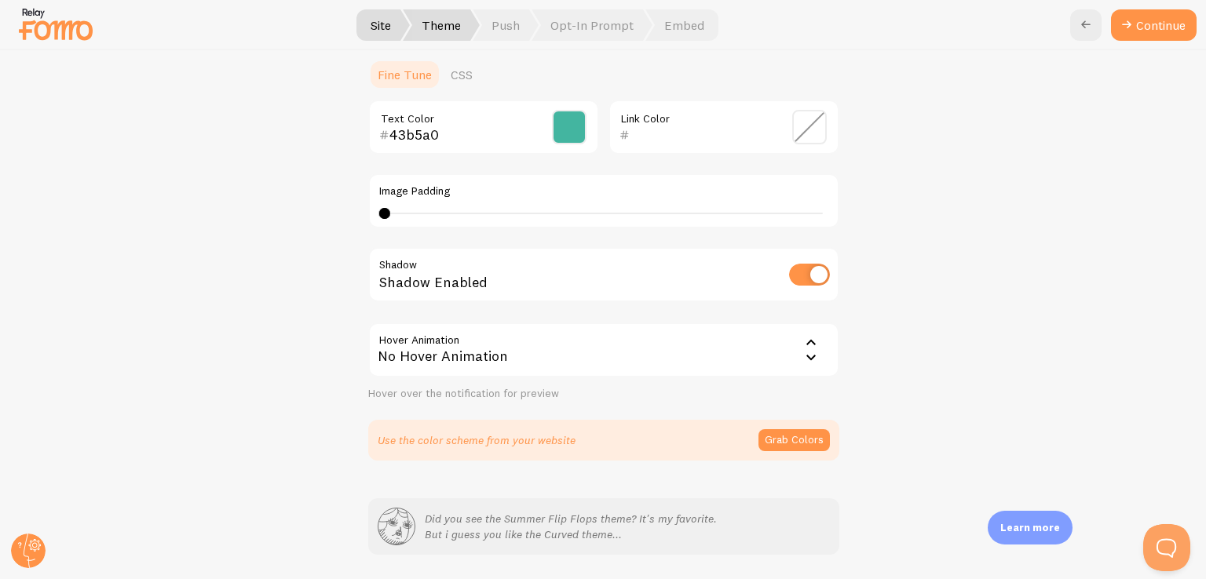
scroll to position [421, 0]
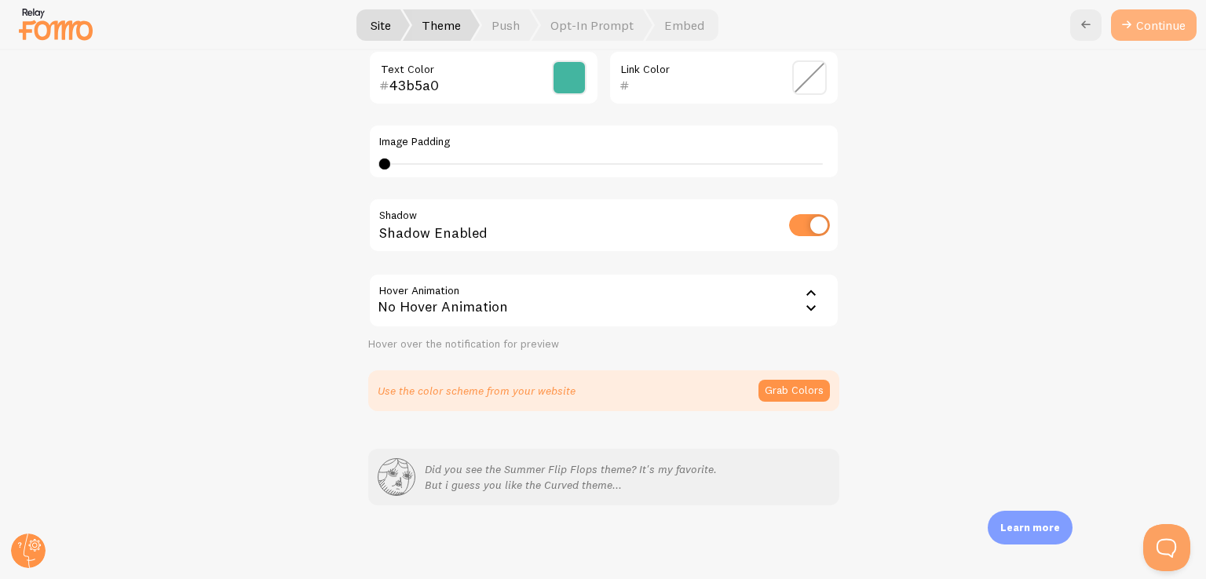
click at [1113, 29] on button "Continue" at bounding box center [1154, 24] width 86 height 31
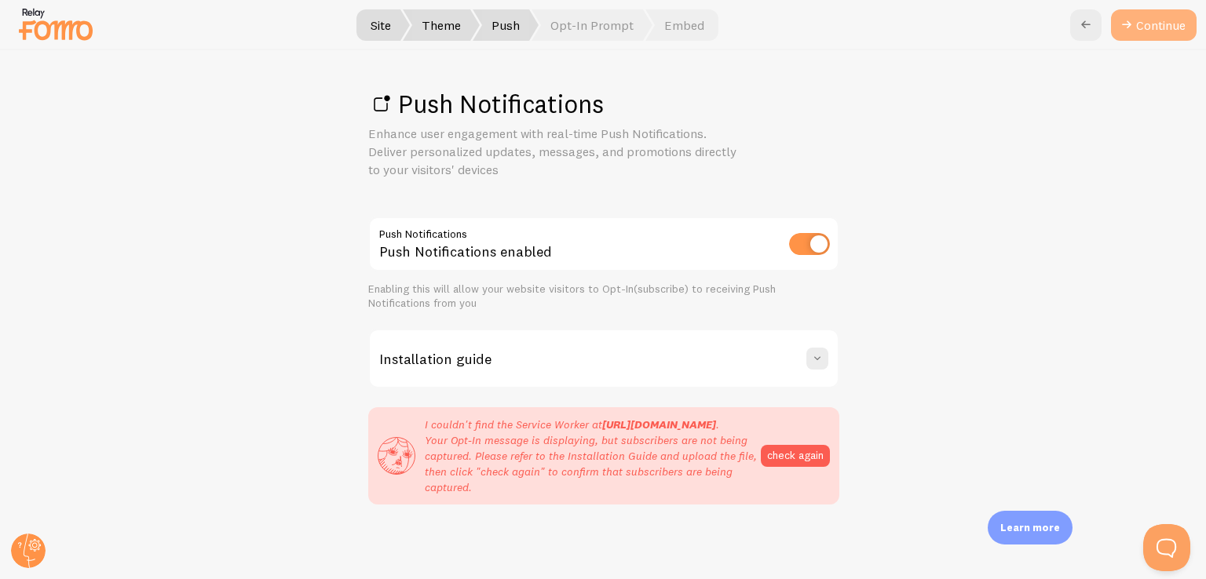
click at [1132, 24] on icon at bounding box center [1126, 25] width 19 height 19
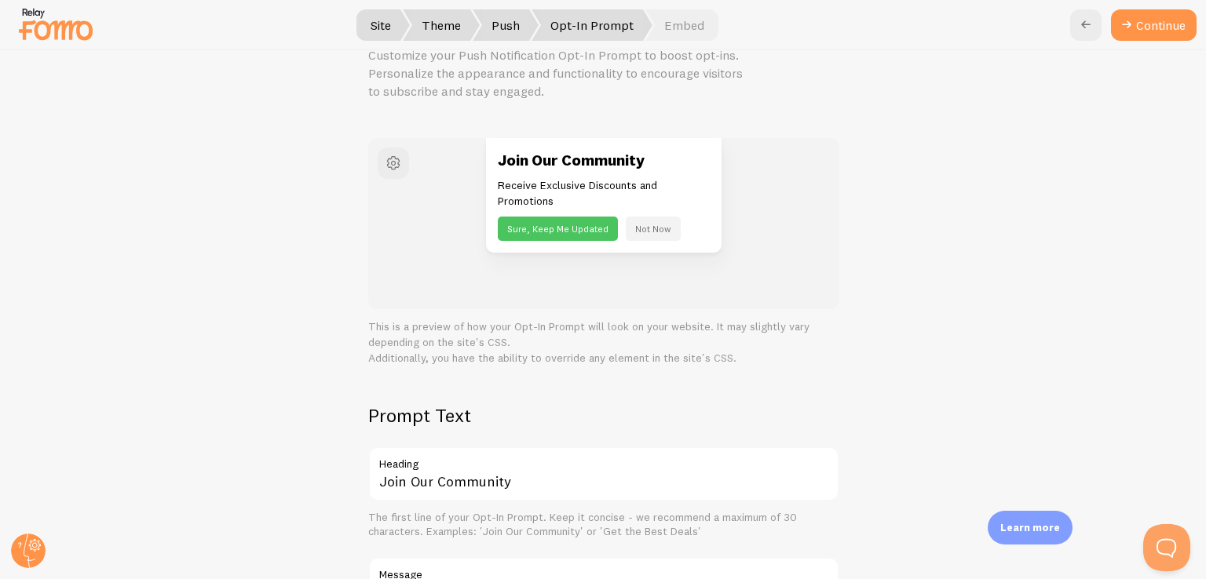
scroll to position [78, 0]
click at [1129, 29] on icon at bounding box center [1126, 25] width 19 height 19
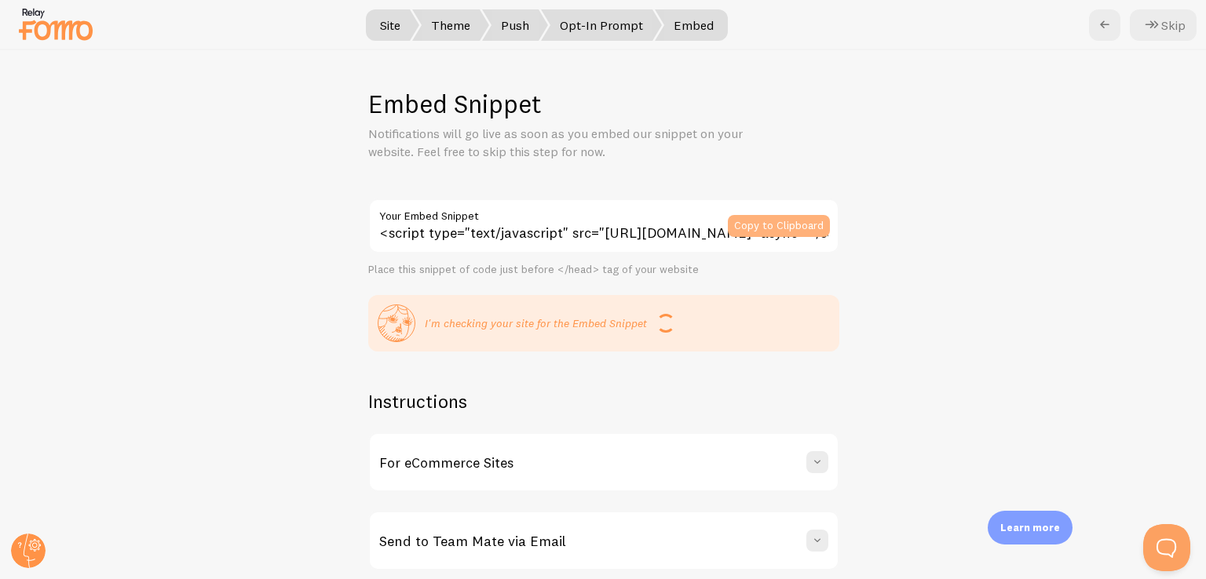
click at [750, 225] on button "Copy to Clipboard" at bounding box center [779, 226] width 102 height 22
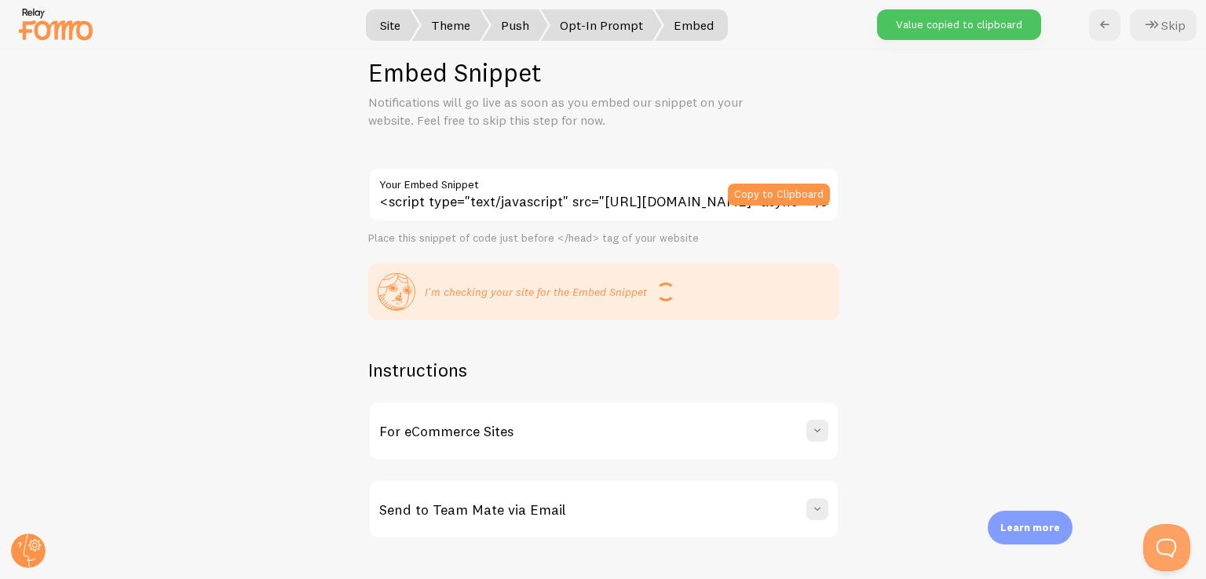
scroll to position [47, 0]
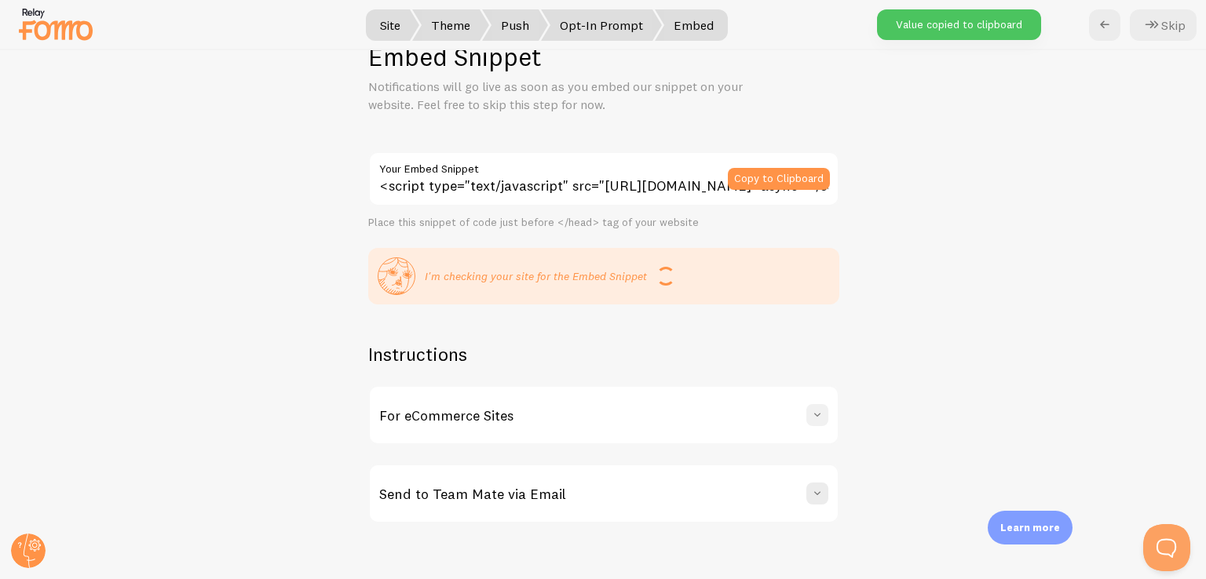
click at [809, 414] on span at bounding box center [817, 415] width 16 height 16
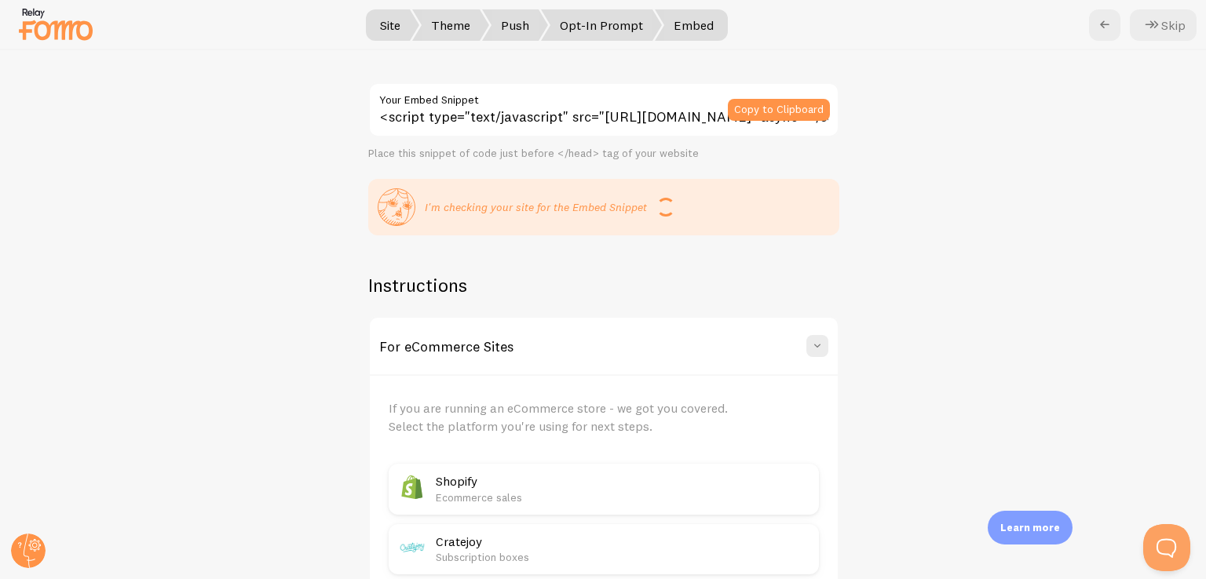
scroll to position [0, 0]
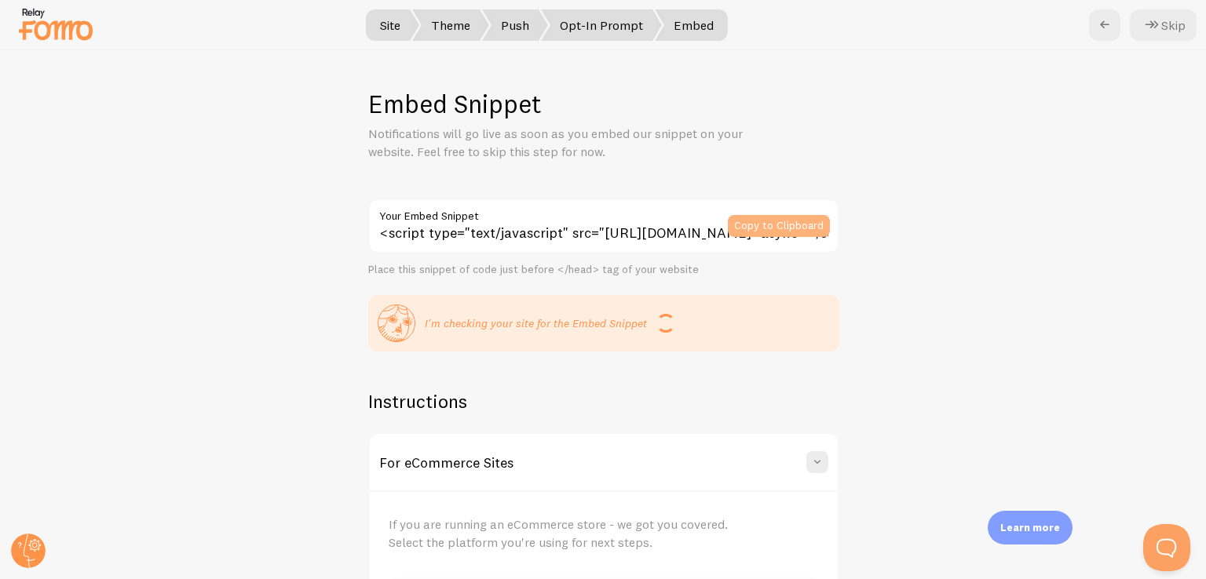
click at [764, 226] on button "Copy to Clipboard" at bounding box center [779, 226] width 102 height 22
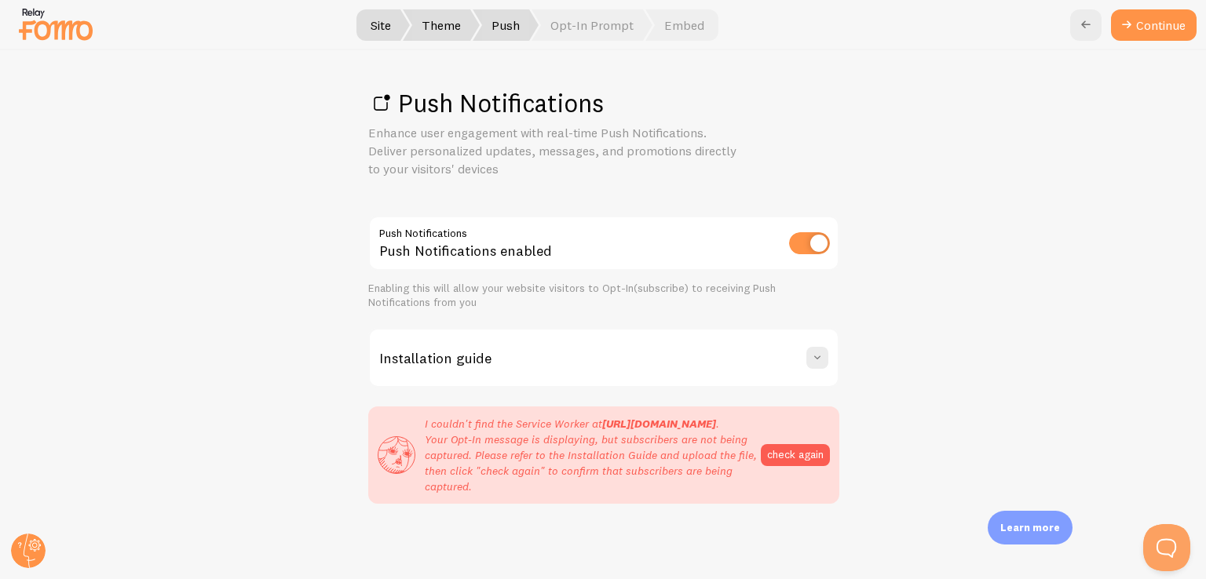
scroll to position [16, 0]
click at [809, 350] on span at bounding box center [817, 358] width 16 height 16
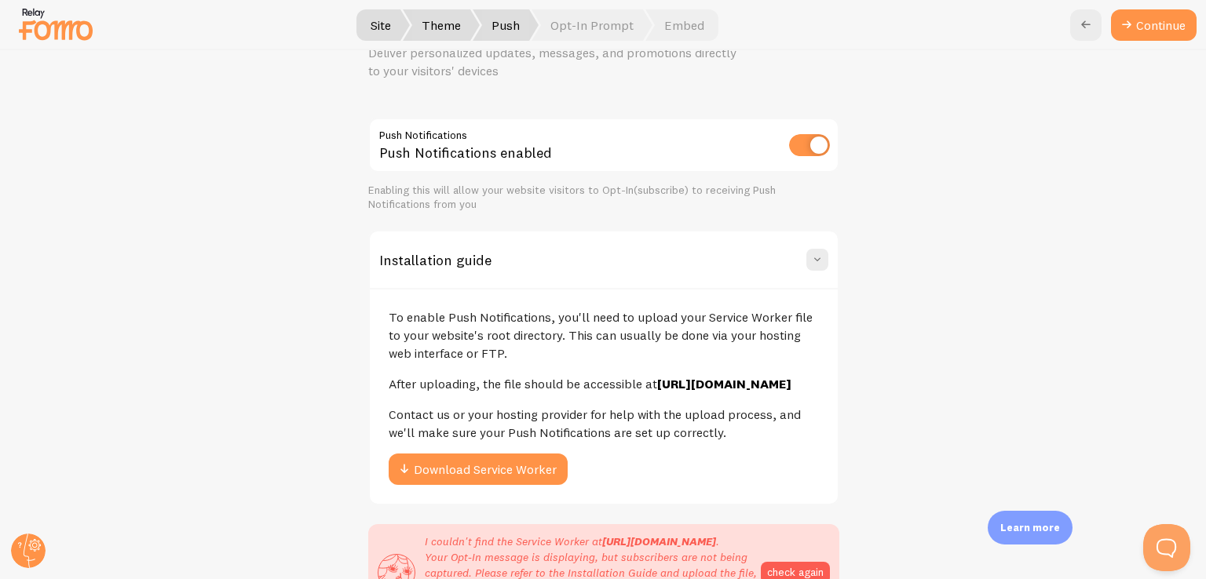
scroll to position [173, 0]
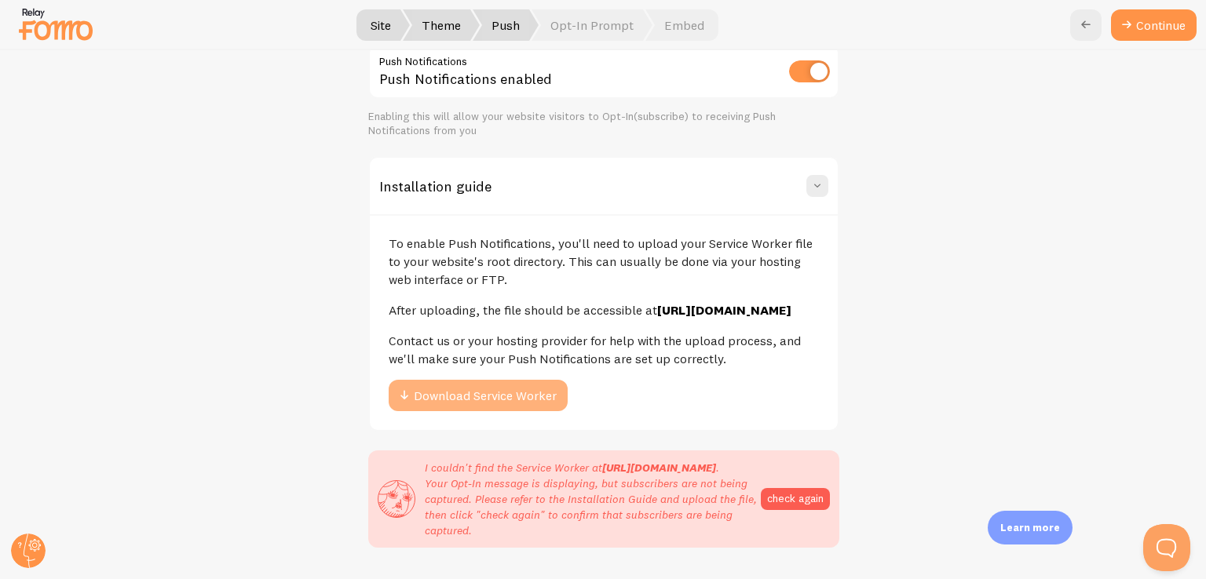
click at [467, 411] on button "Download Service Worker" at bounding box center [477, 395] width 179 height 31
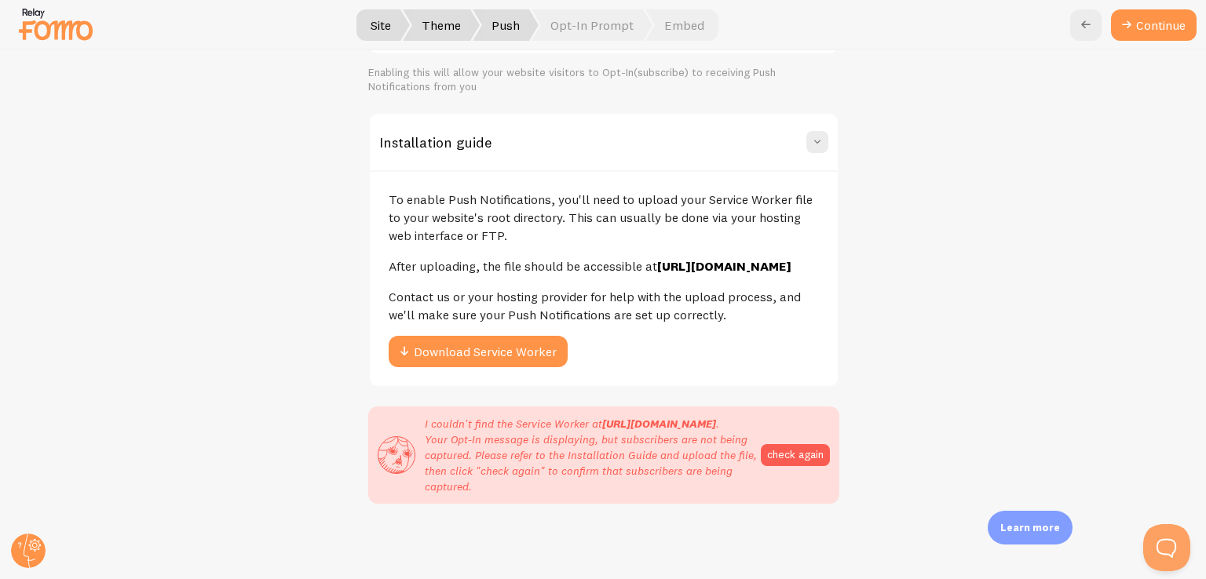
scroll to position [249, 0]
